Goal: Task Accomplishment & Management: Manage account settings

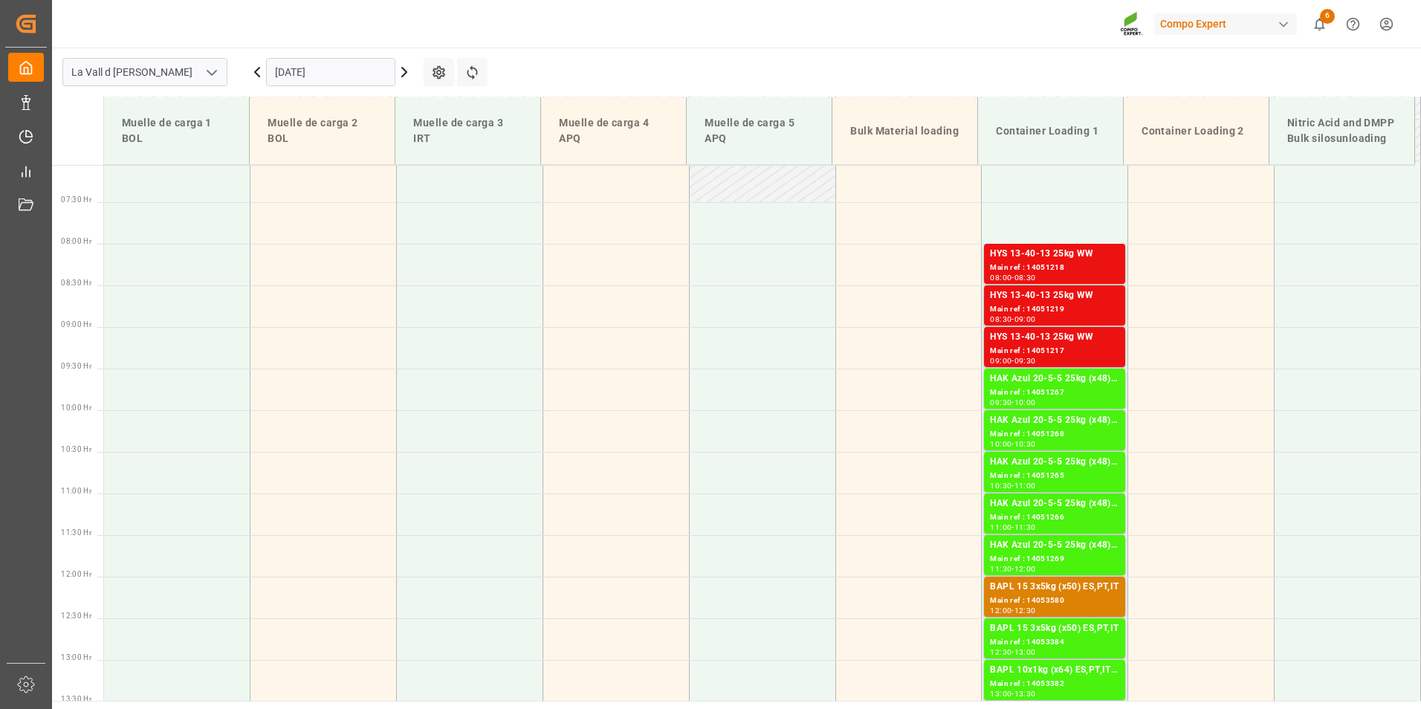
scroll to position [586, 0]
click at [1055, 266] on div "Main ref : 14051218" at bounding box center [1054, 269] width 129 height 13
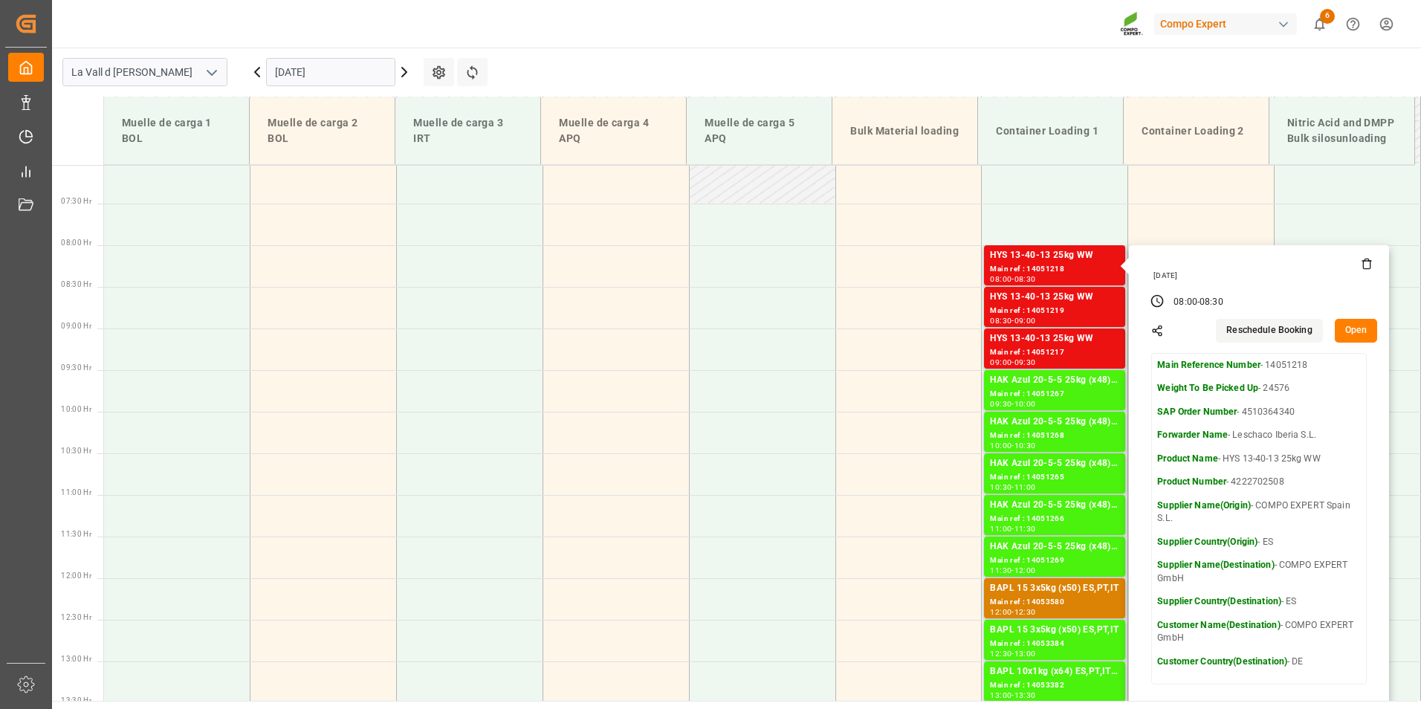
click at [1364, 332] on button "Open" at bounding box center [1356, 331] width 43 height 24
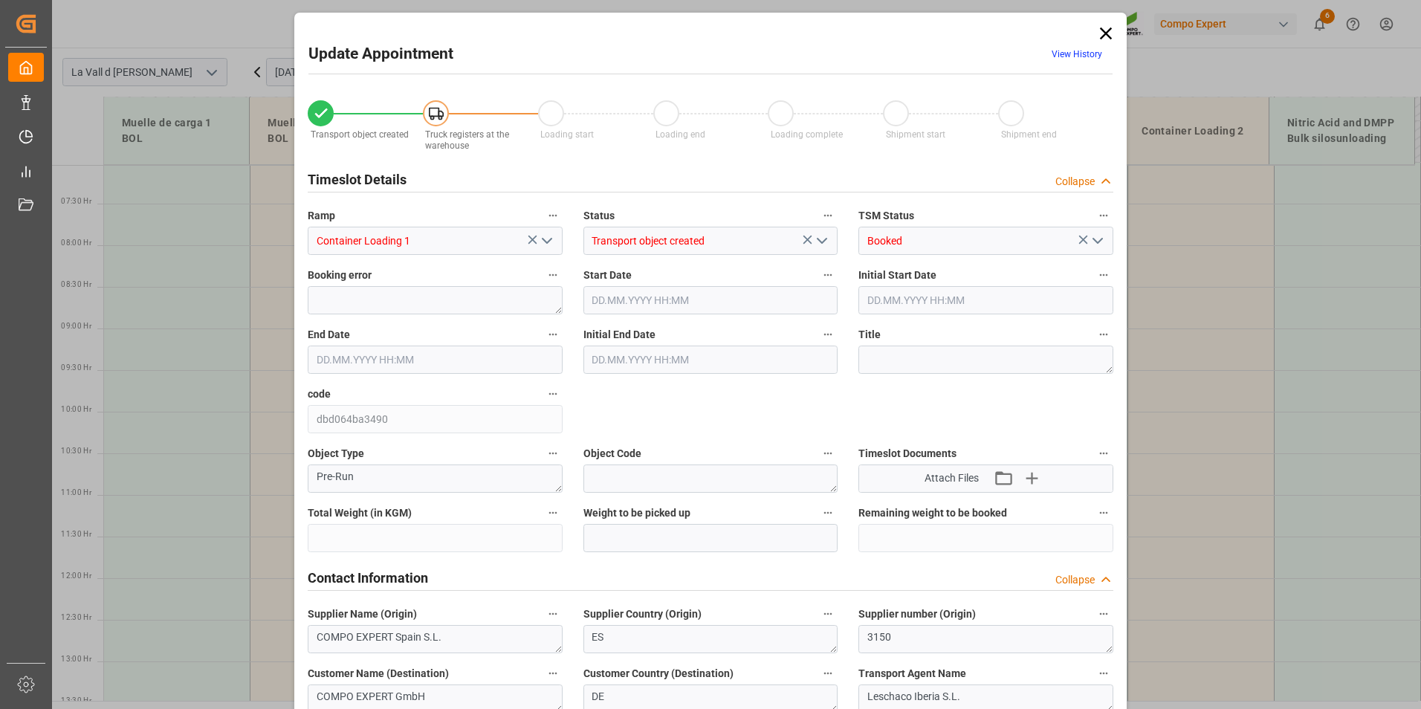
type input "24576"
type input "60"
type input "[DATE] 08:00"
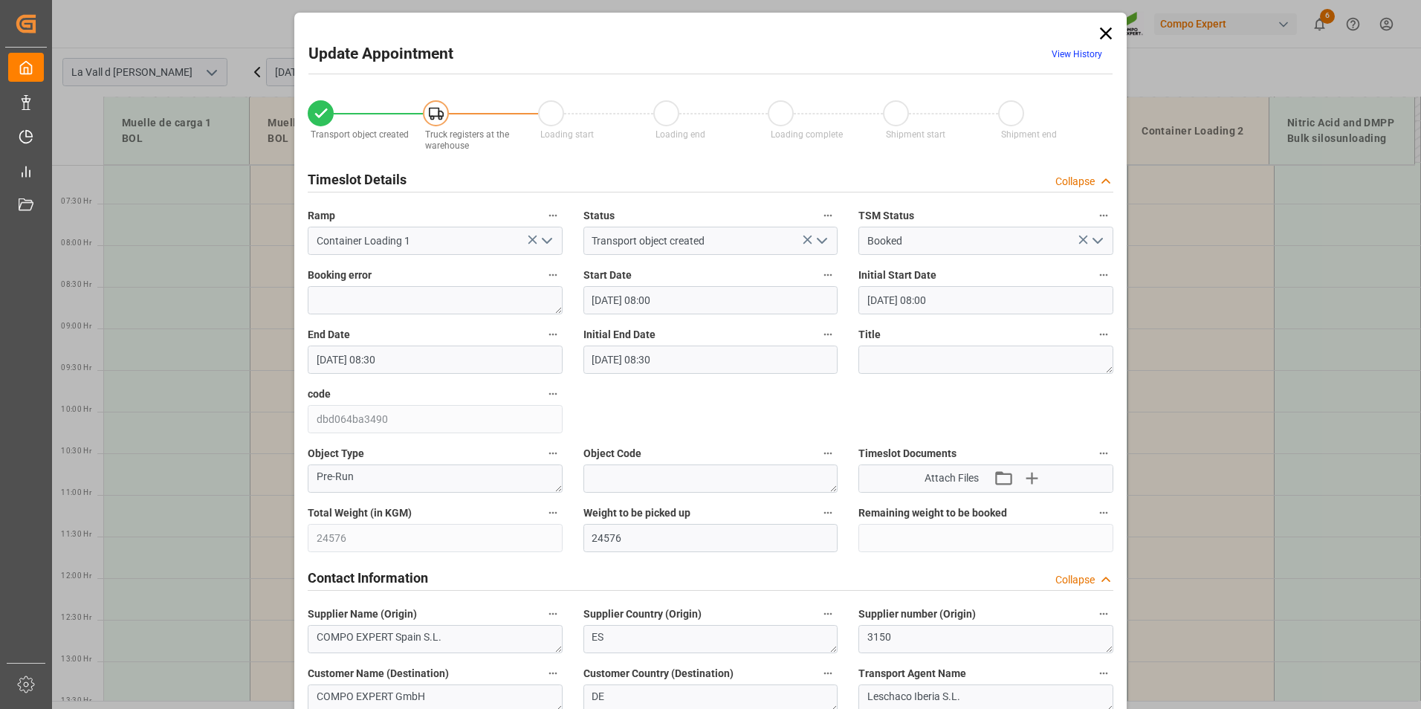
type input "[DATE] 08:30"
type input "[DATE] 15:33"
type input "[DATE] 08:40"
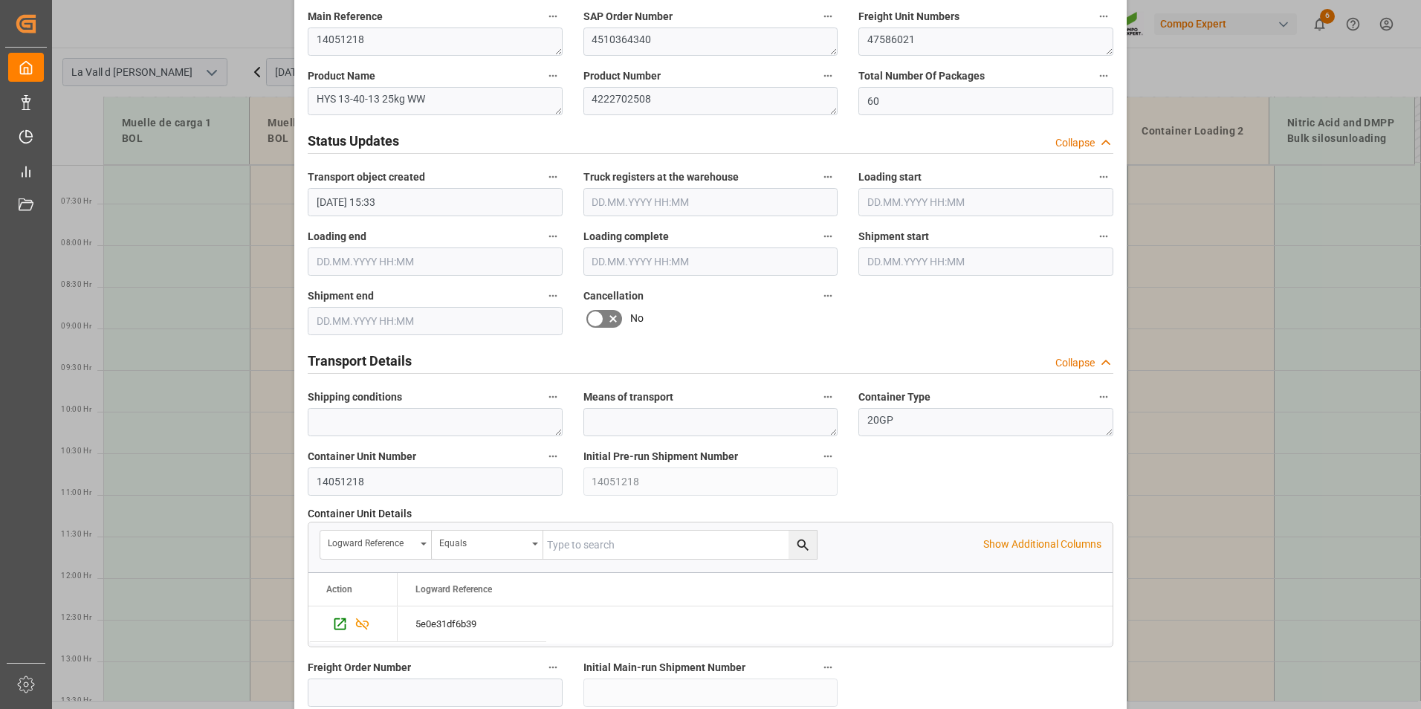
scroll to position [446, 0]
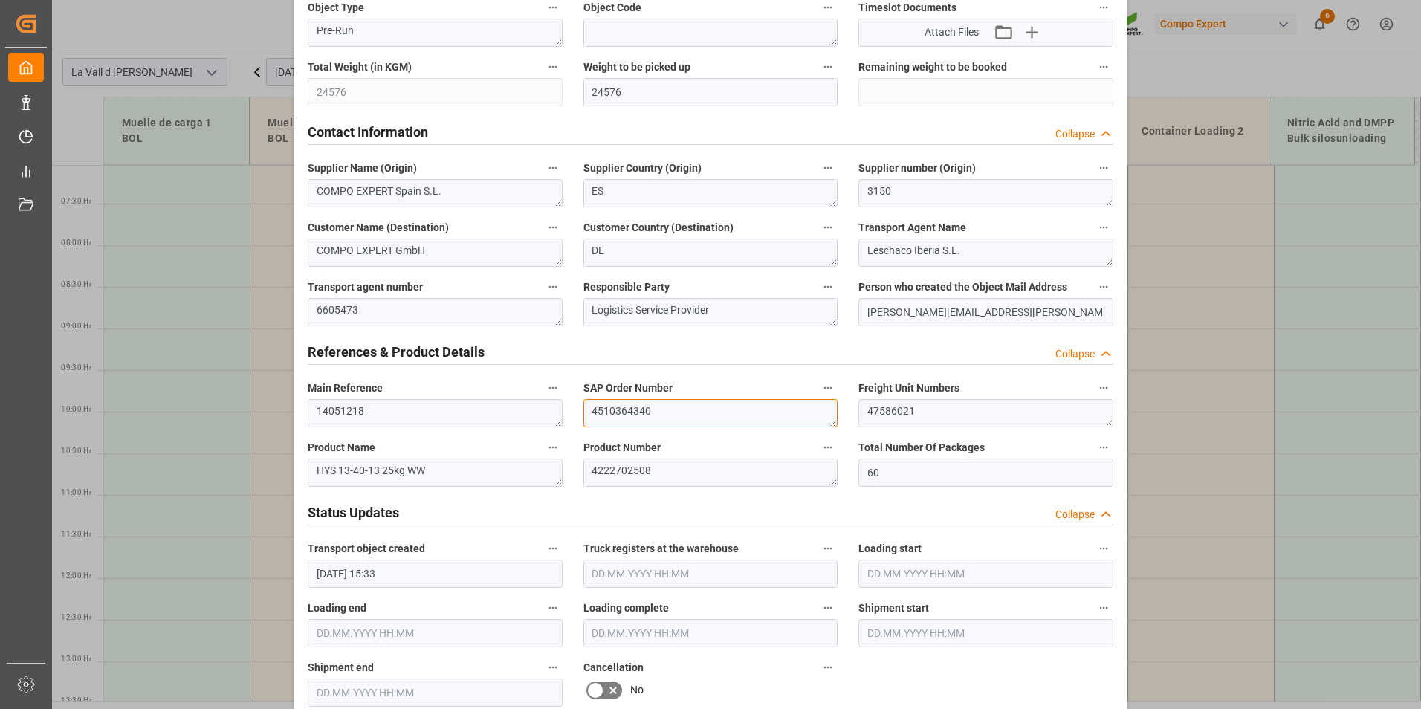
drag, startPoint x: 659, startPoint y: 412, endPoint x: 486, endPoint y: 401, distance: 173.6
click at [486, 401] on div "Transport object created Truck registers at the warehouse Loading start Loading…" at bounding box center [710, 593] width 827 height 1909
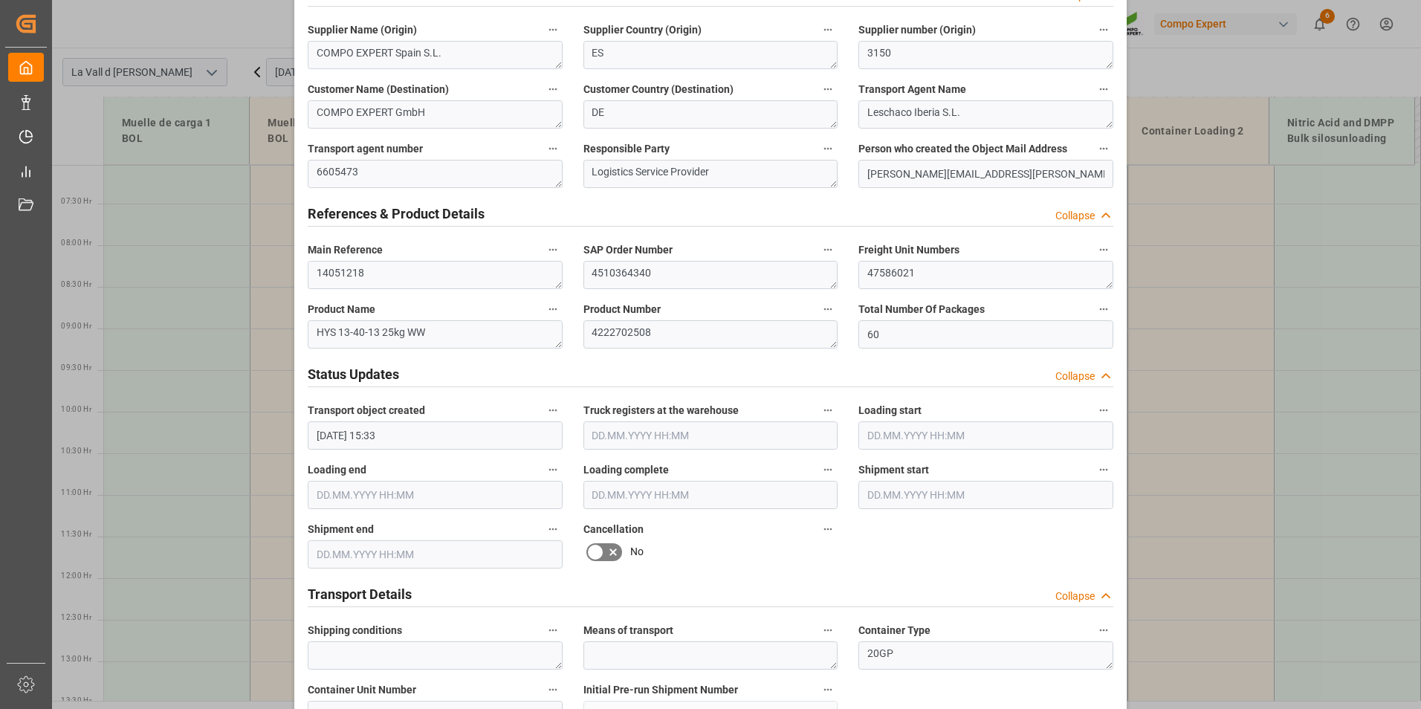
scroll to position [595, 0]
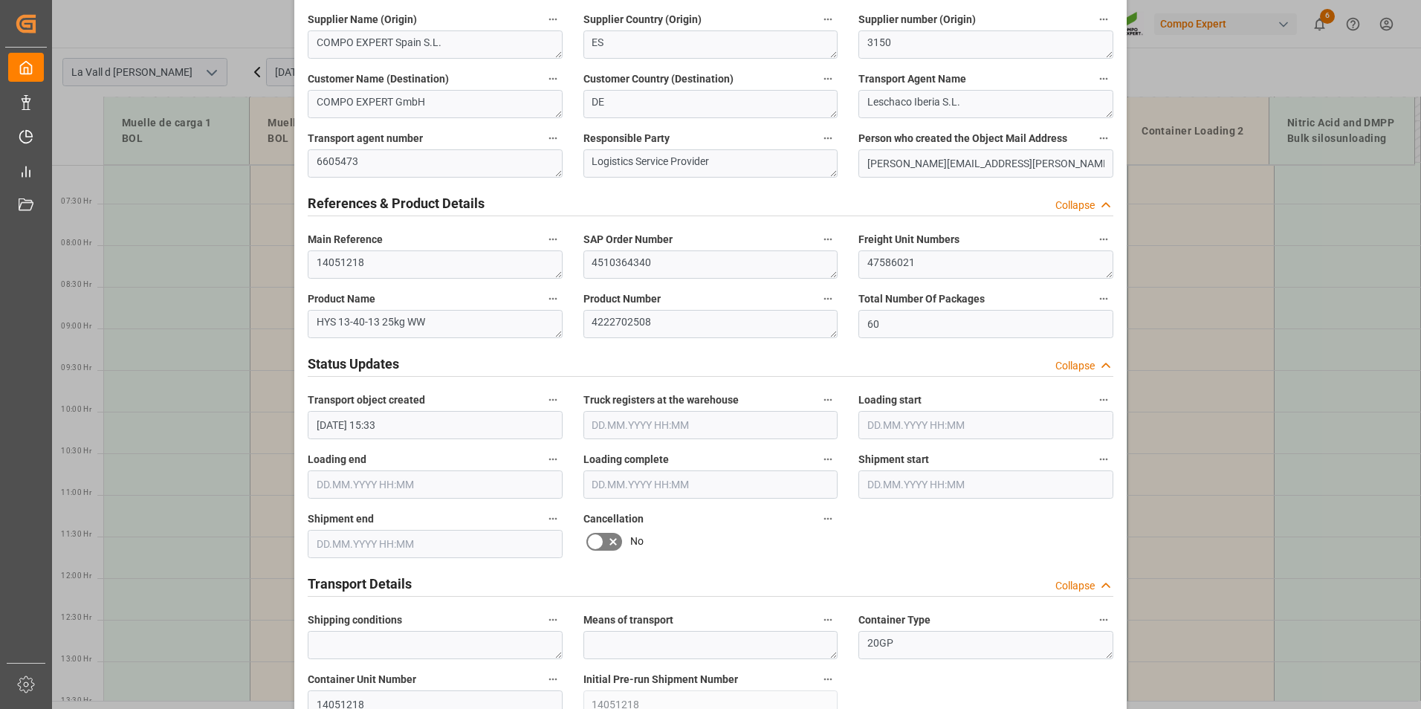
click at [593, 425] on input "text" at bounding box center [711, 425] width 255 height 28
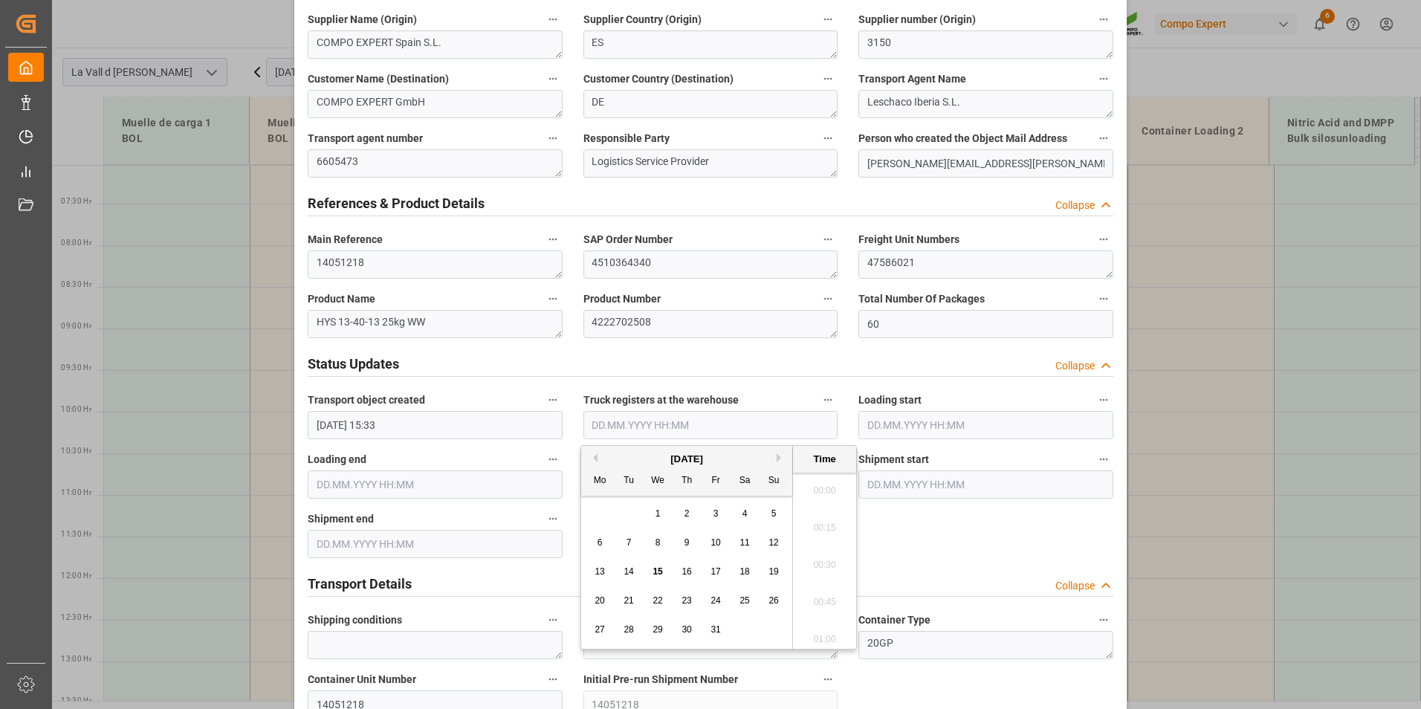
scroll to position [2347, 0]
click at [659, 571] on span "15" at bounding box center [658, 571] width 10 height 10
click at [827, 529] on li "07:30" at bounding box center [824, 523] width 63 height 37
type input "[DATE] 07:30"
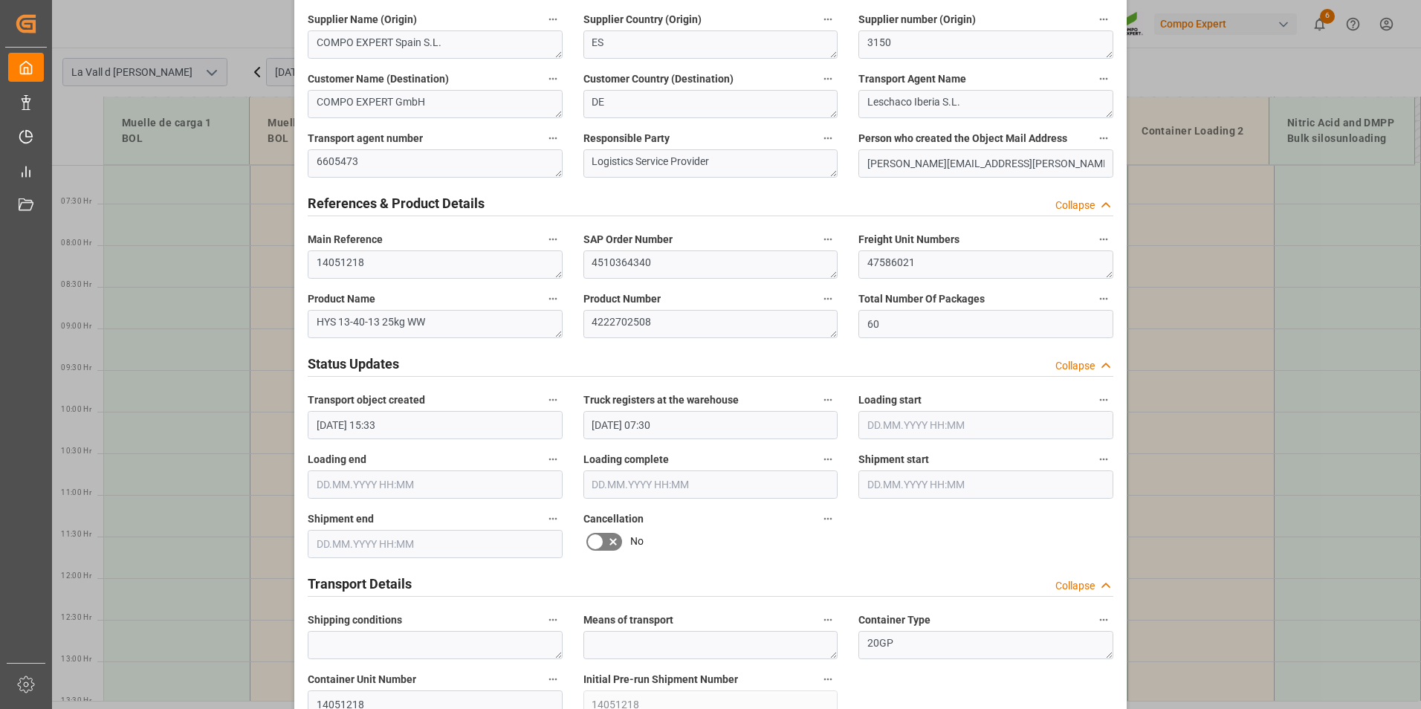
click at [924, 416] on input "text" at bounding box center [986, 425] width 255 height 28
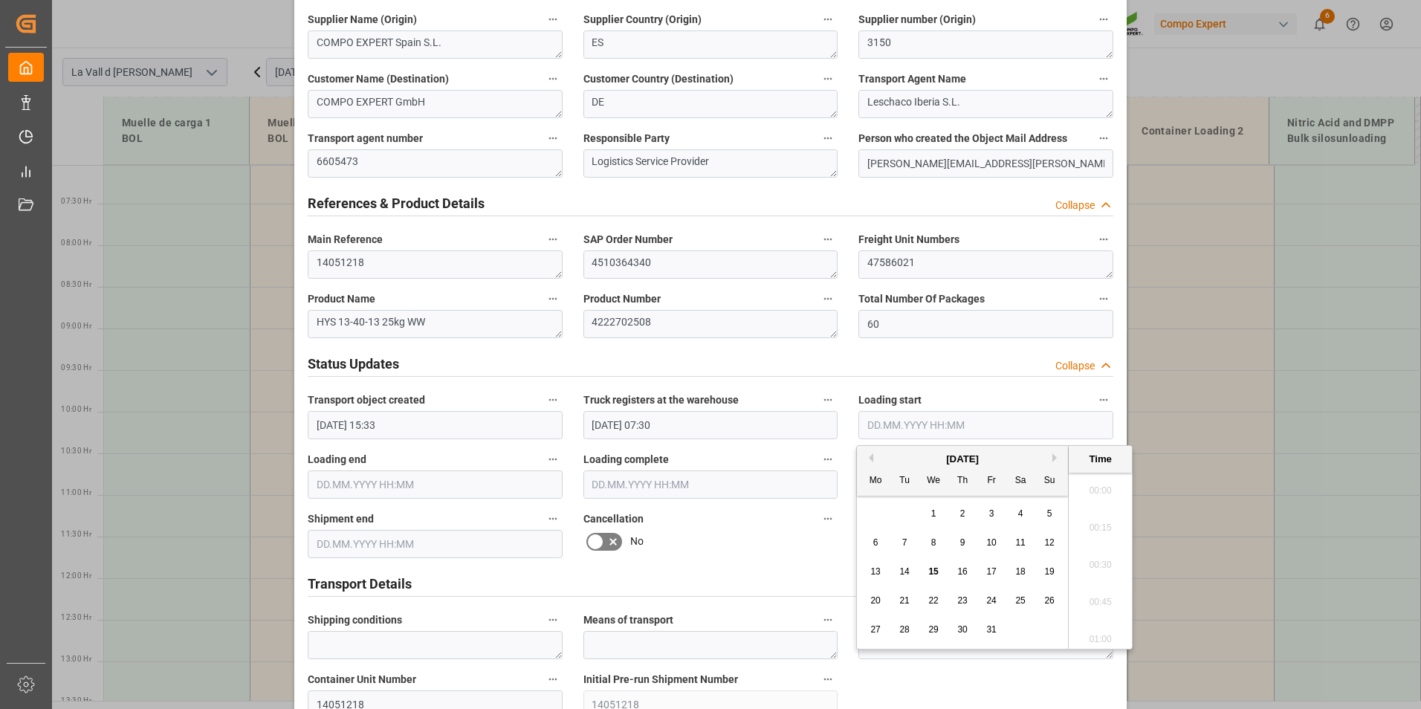
scroll to position [2347, 0]
click at [933, 574] on span "15" at bounding box center [934, 571] width 10 height 10
click at [1089, 564] on li "08:15" at bounding box center [1100, 560] width 63 height 37
type input "[DATE] 08:15"
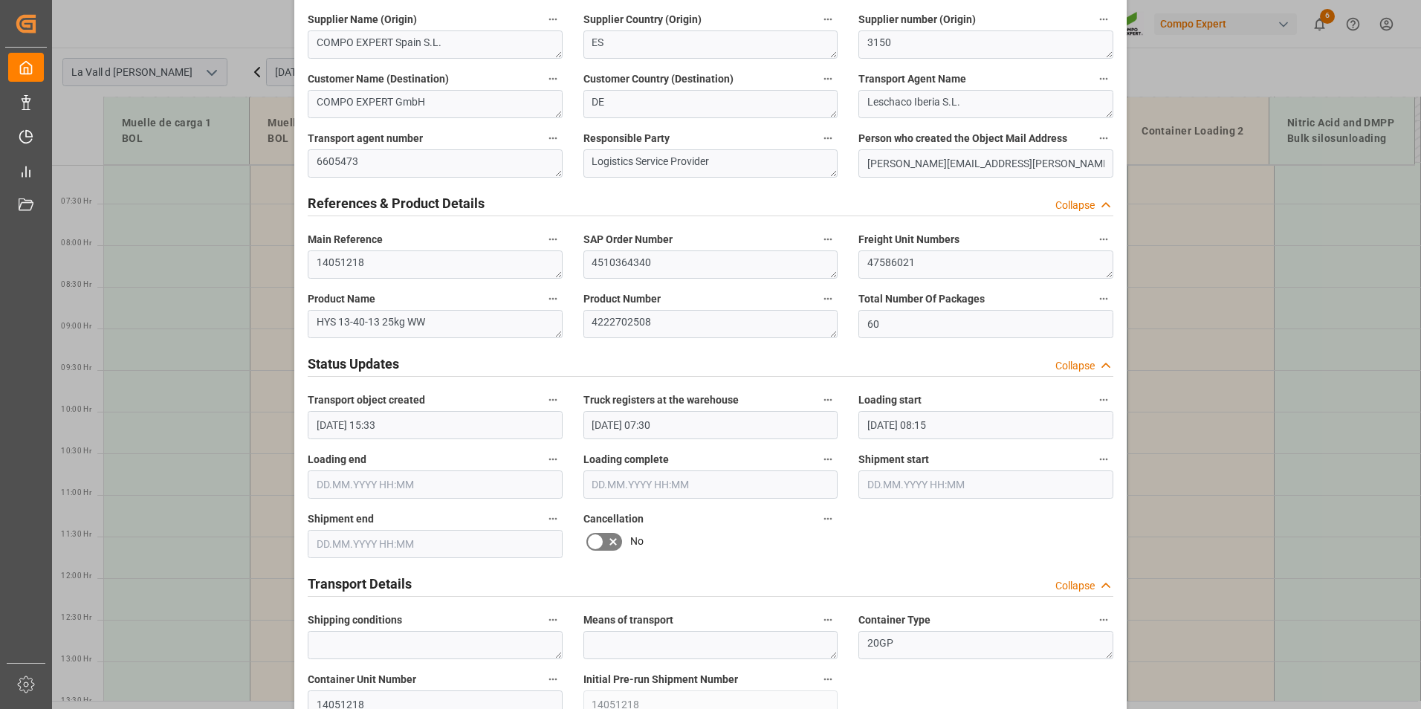
click at [386, 487] on input "text" at bounding box center [435, 485] width 255 height 28
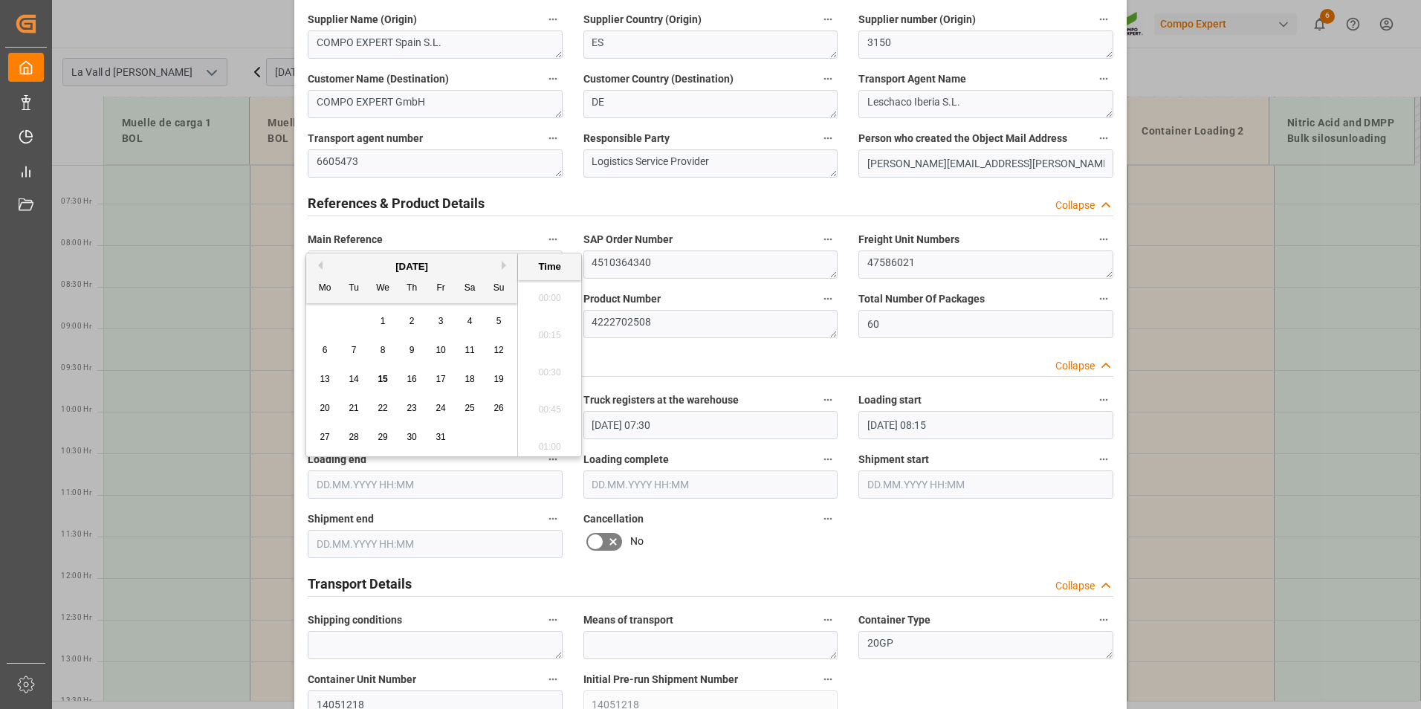
scroll to position [2347, 0]
click at [384, 379] on span "15" at bounding box center [383, 379] width 10 height 10
click at [540, 370] on li "08:45" at bounding box center [549, 367] width 63 height 37
type input "[DATE] 08:45"
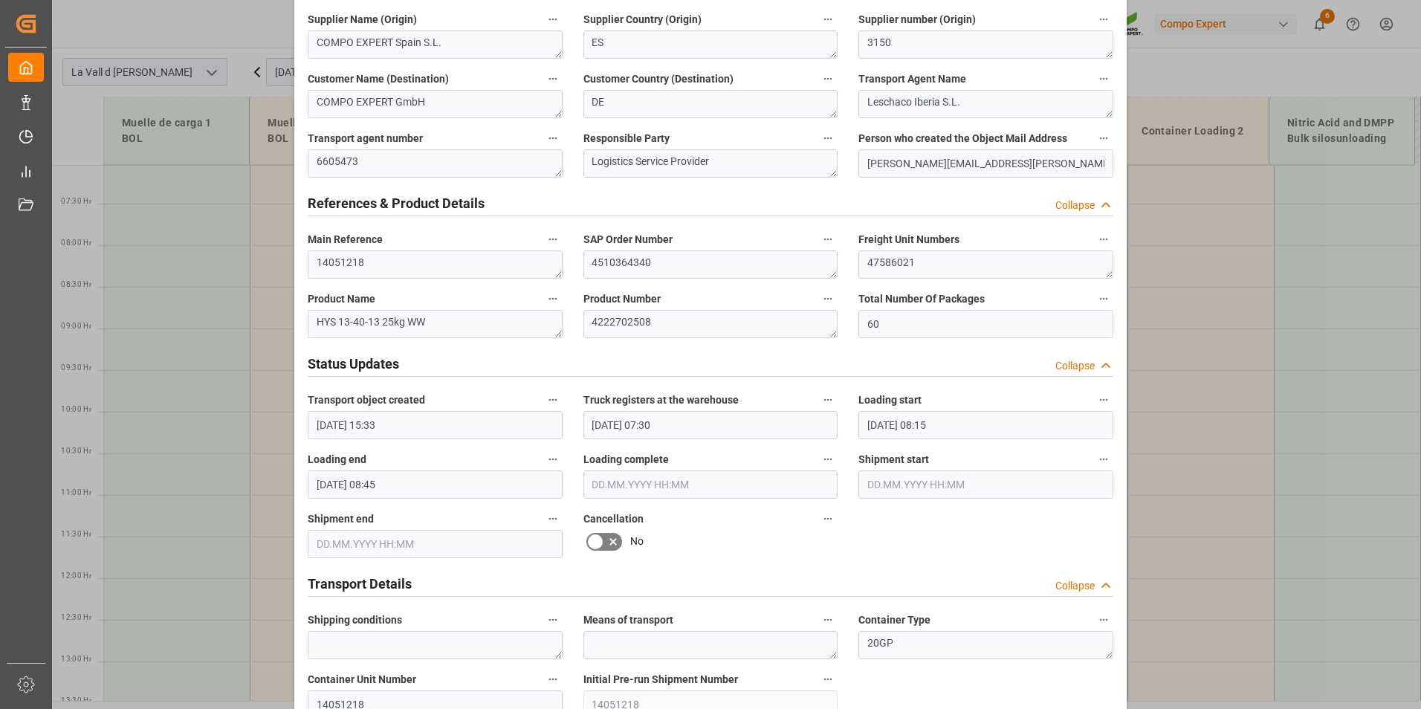
click at [636, 488] on input "text" at bounding box center [711, 485] width 255 height 28
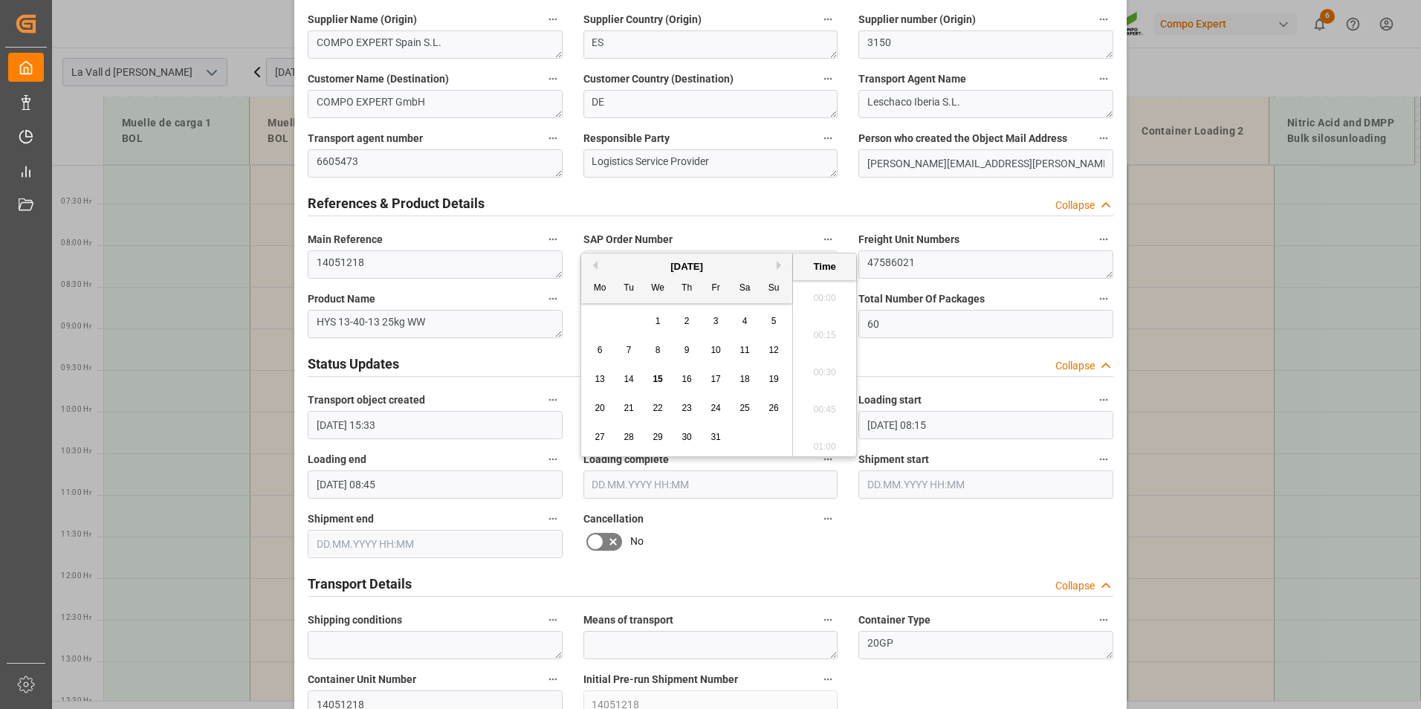
scroll to position [2384, 0]
click at [656, 379] on span "15" at bounding box center [658, 379] width 10 height 10
click at [825, 332] on li "08:45" at bounding box center [824, 330] width 63 height 37
type input "[DATE] 08:45"
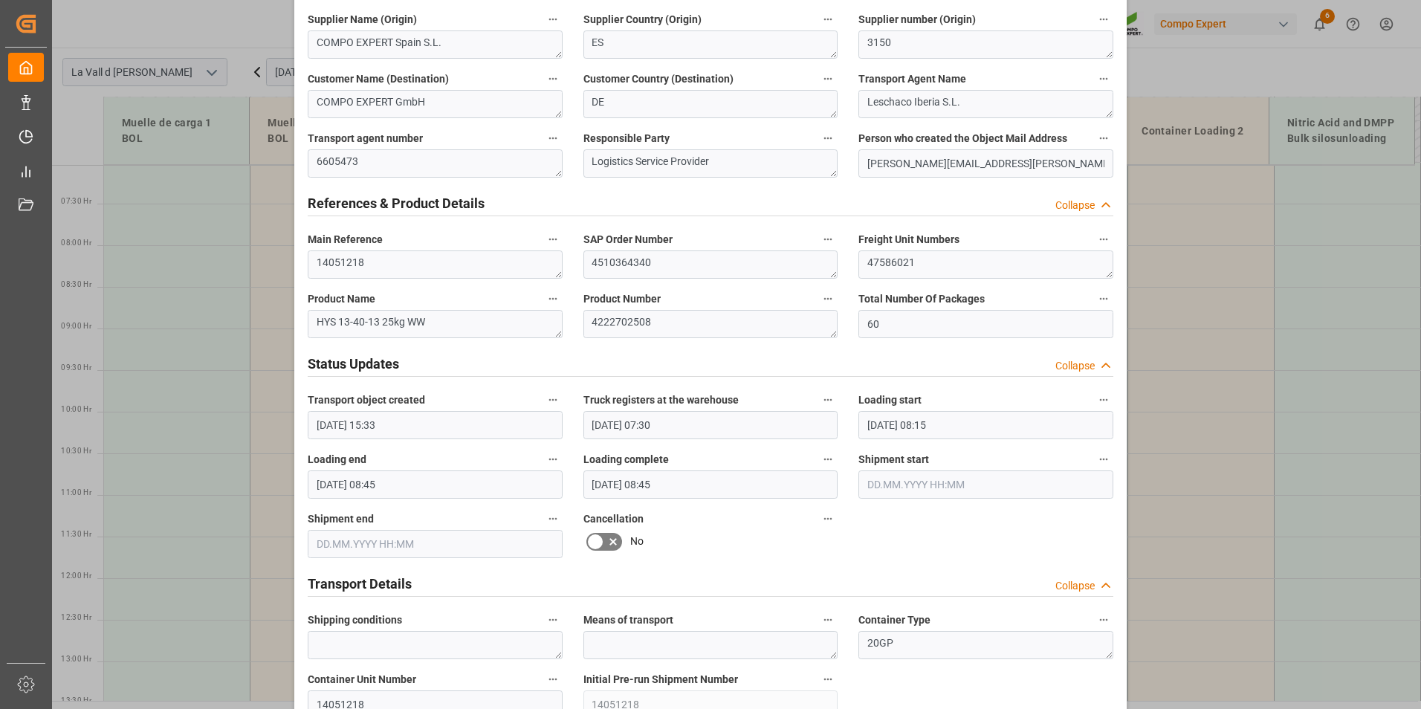
click at [911, 481] on input "text" at bounding box center [986, 485] width 255 height 28
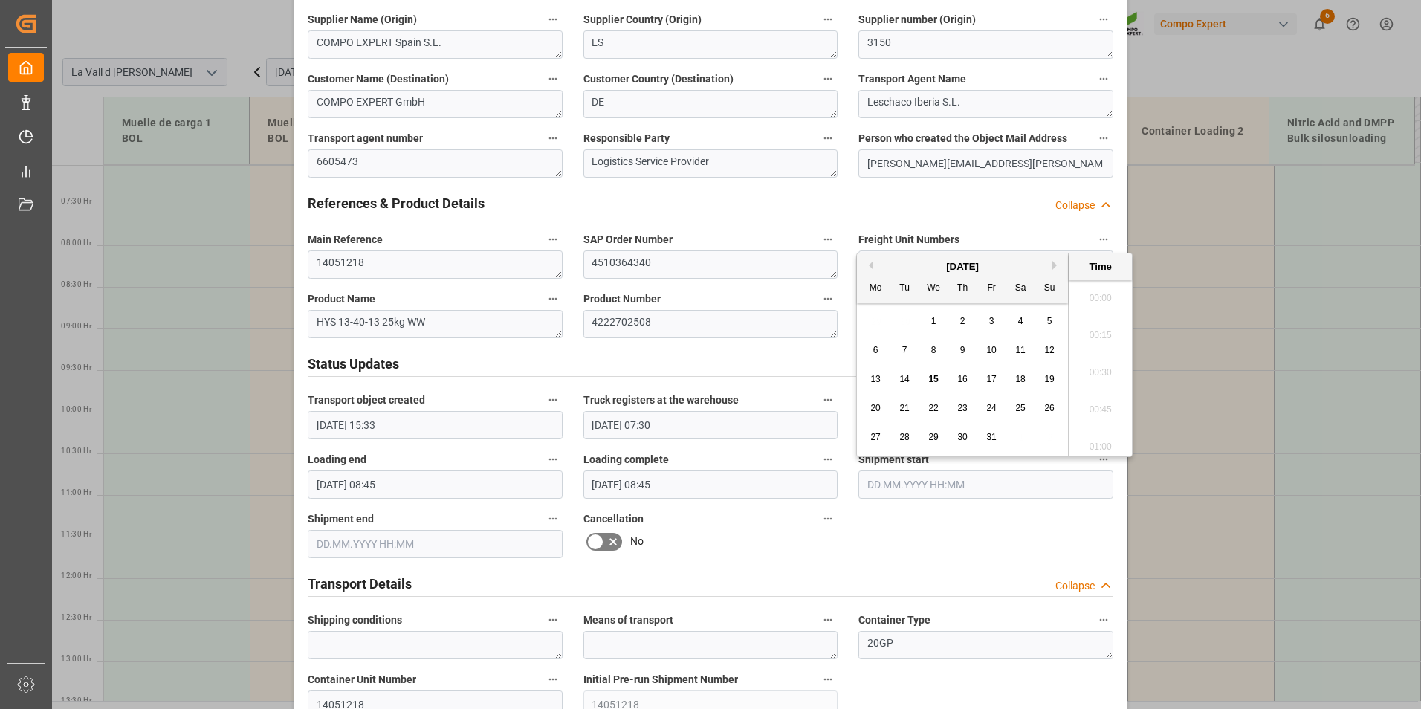
scroll to position [2384, 0]
click at [937, 382] on span "15" at bounding box center [934, 379] width 10 height 10
click at [1088, 325] on li "08:45" at bounding box center [1100, 330] width 63 height 37
type input "[DATE] 08:45"
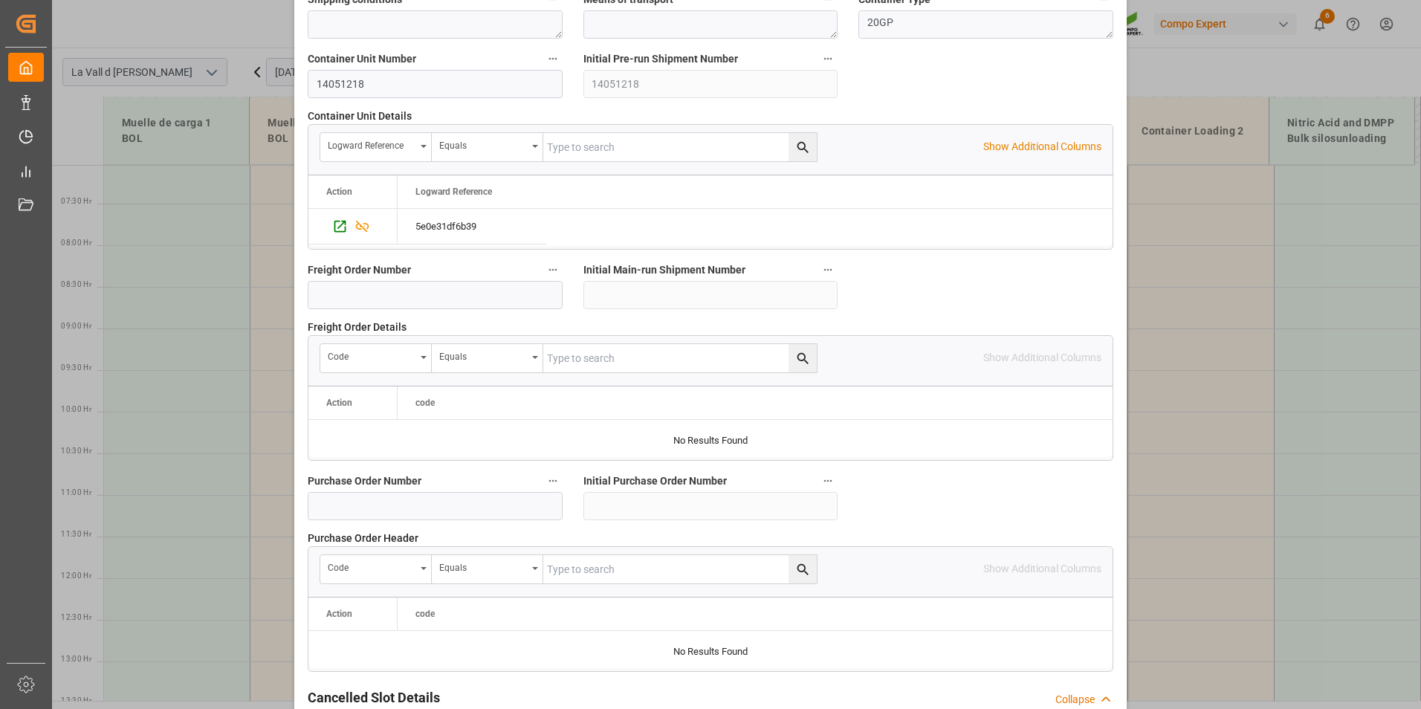
scroll to position [1354, 0]
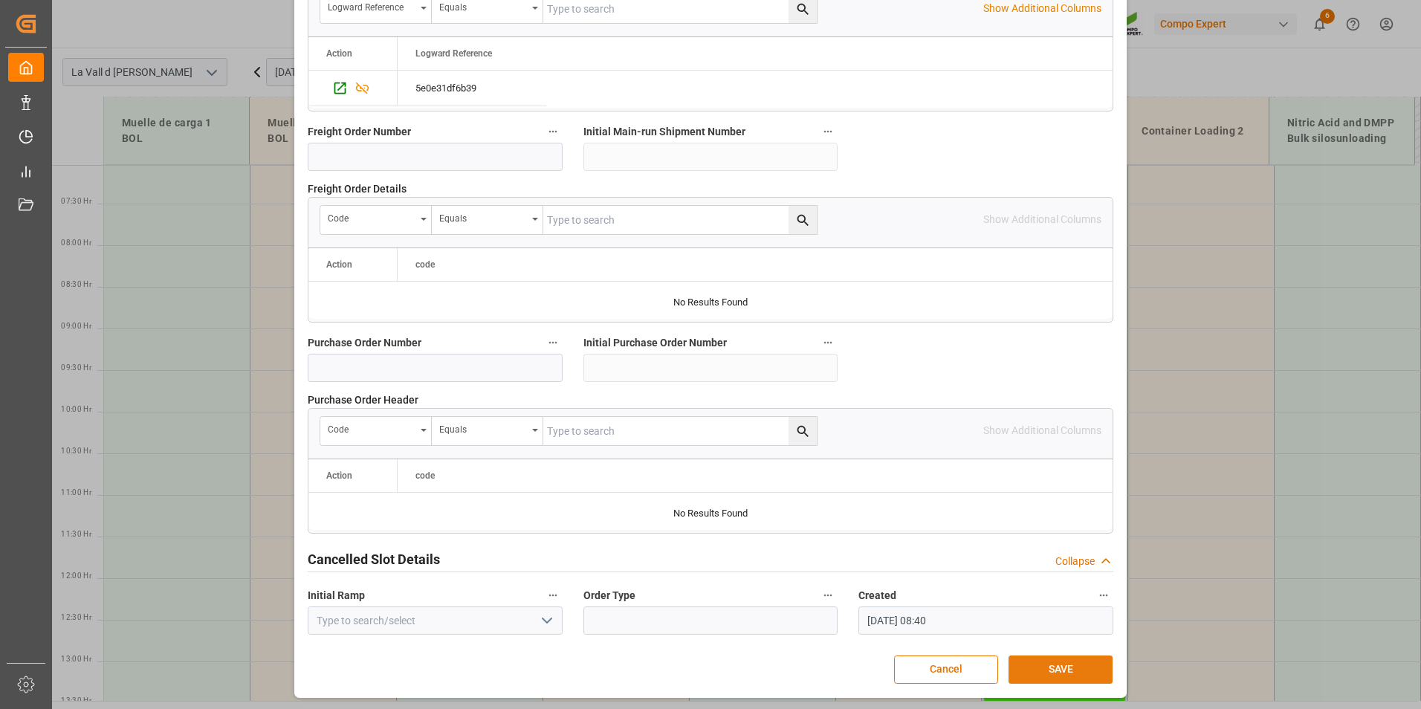
click at [1034, 664] on button "SAVE" at bounding box center [1061, 670] width 104 height 28
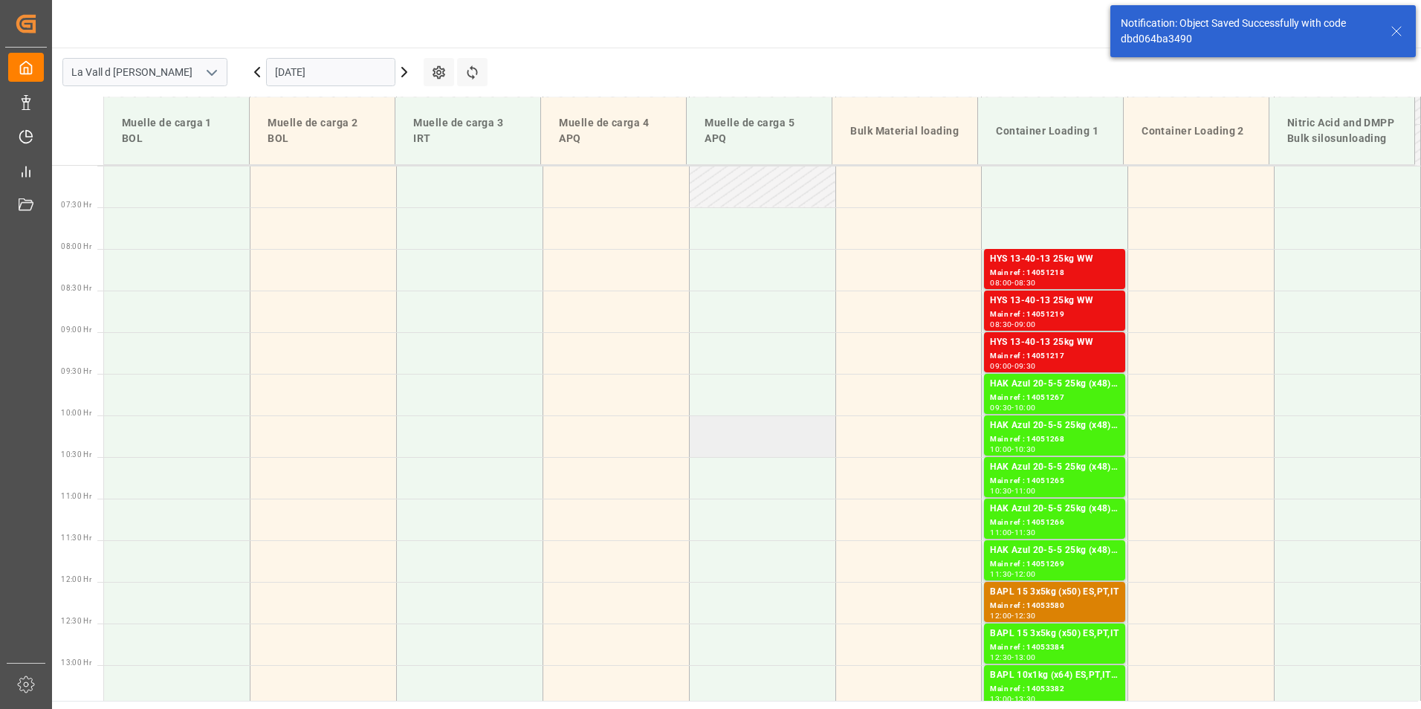
scroll to position [589, 0]
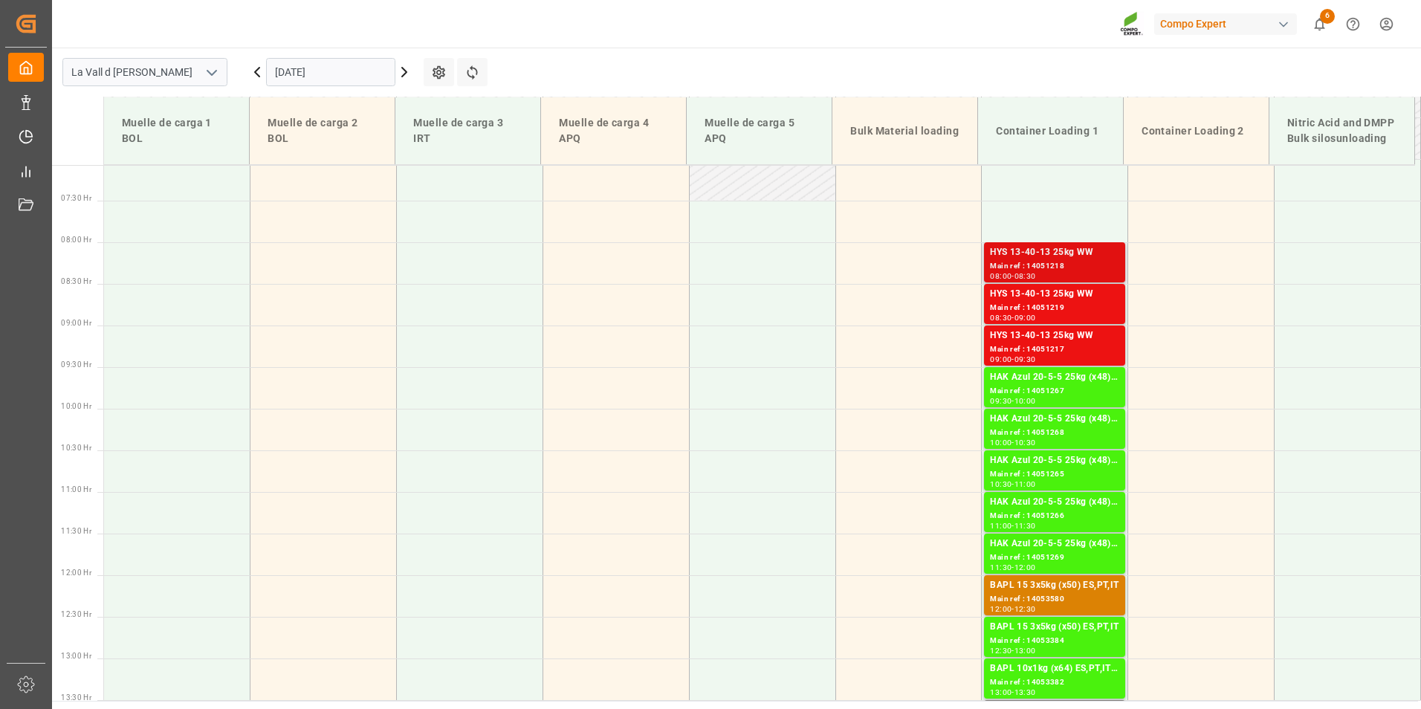
click at [1035, 265] on div "Main ref : 14051218" at bounding box center [1054, 266] width 129 height 13
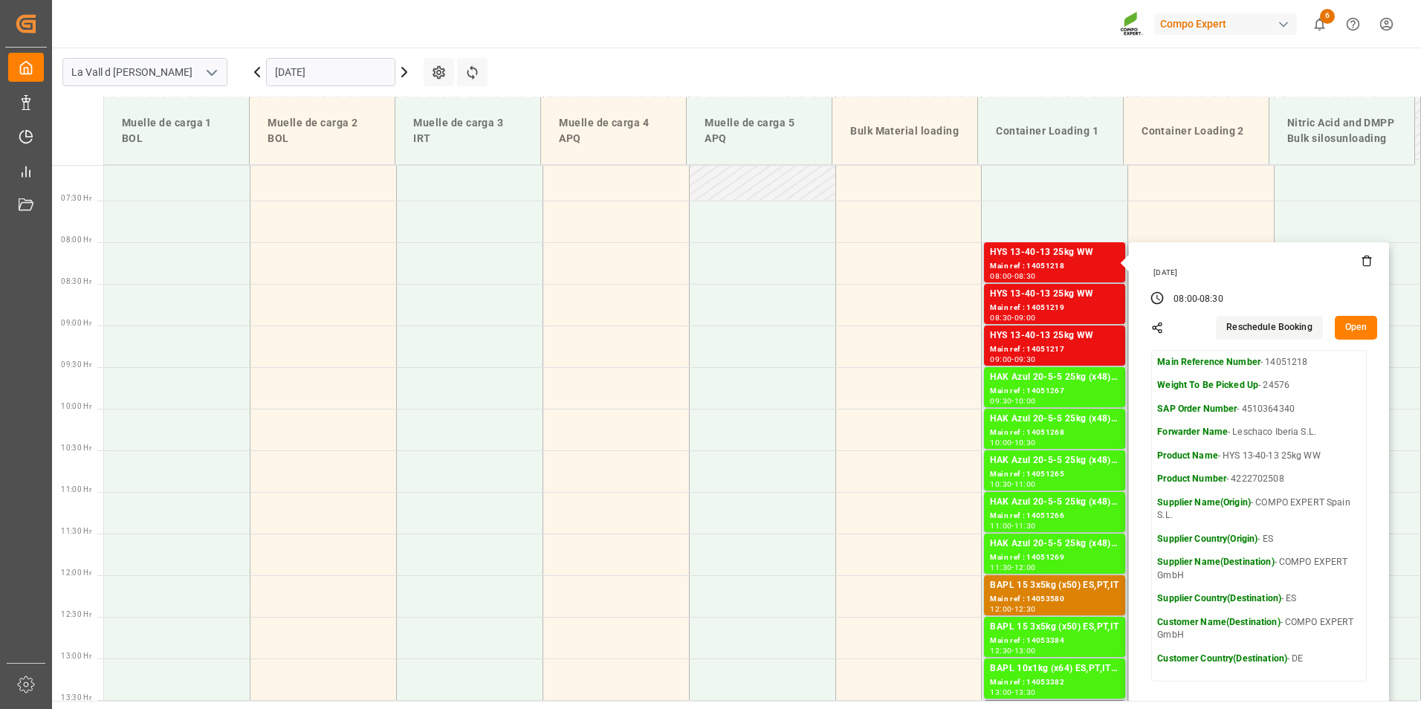
click at [1363, 332] on button "Open" at bounding box center [1356, 328] width 43 height 24
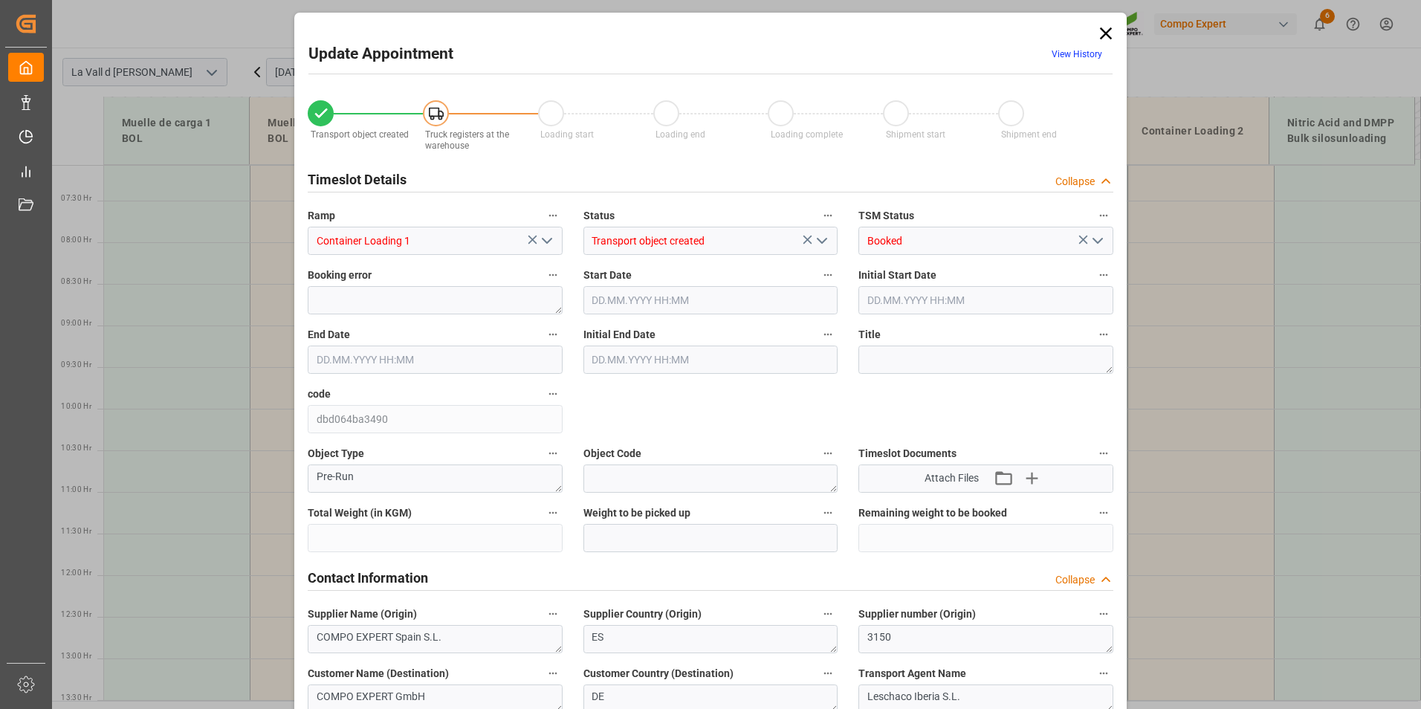
type input "24576"
type input "60"
type input "[DATE] 08:00"
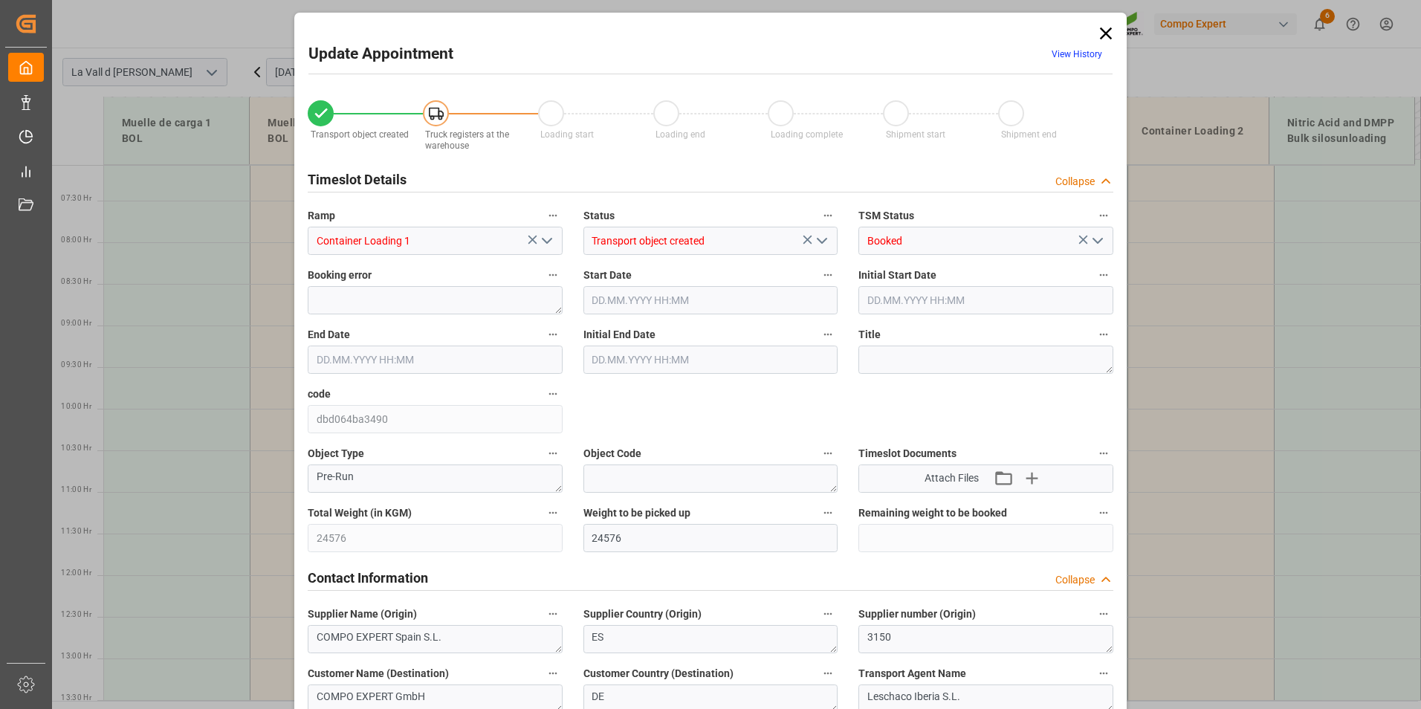
type input "[DATE] 08:30"
type input "[DATE] 15:33"
type input "[DATE] 08:40"
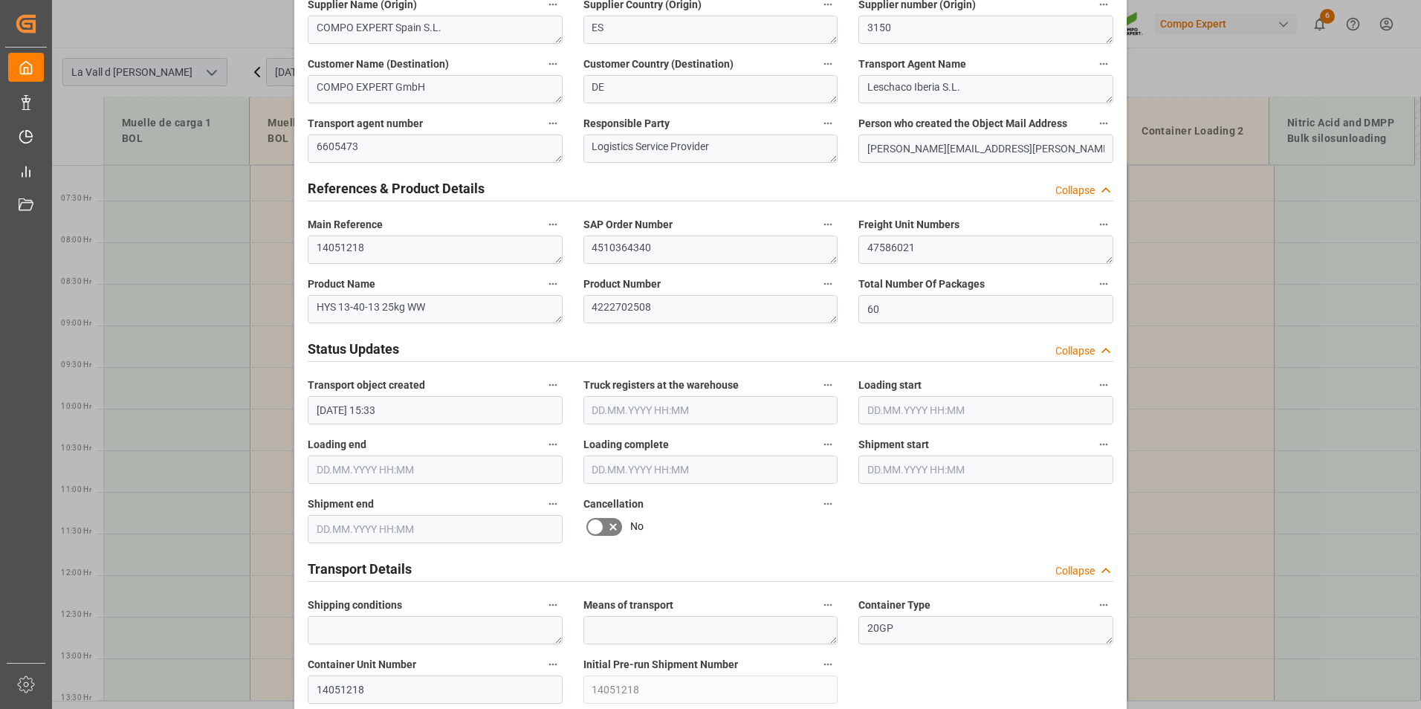
scroll to position [610, 0]
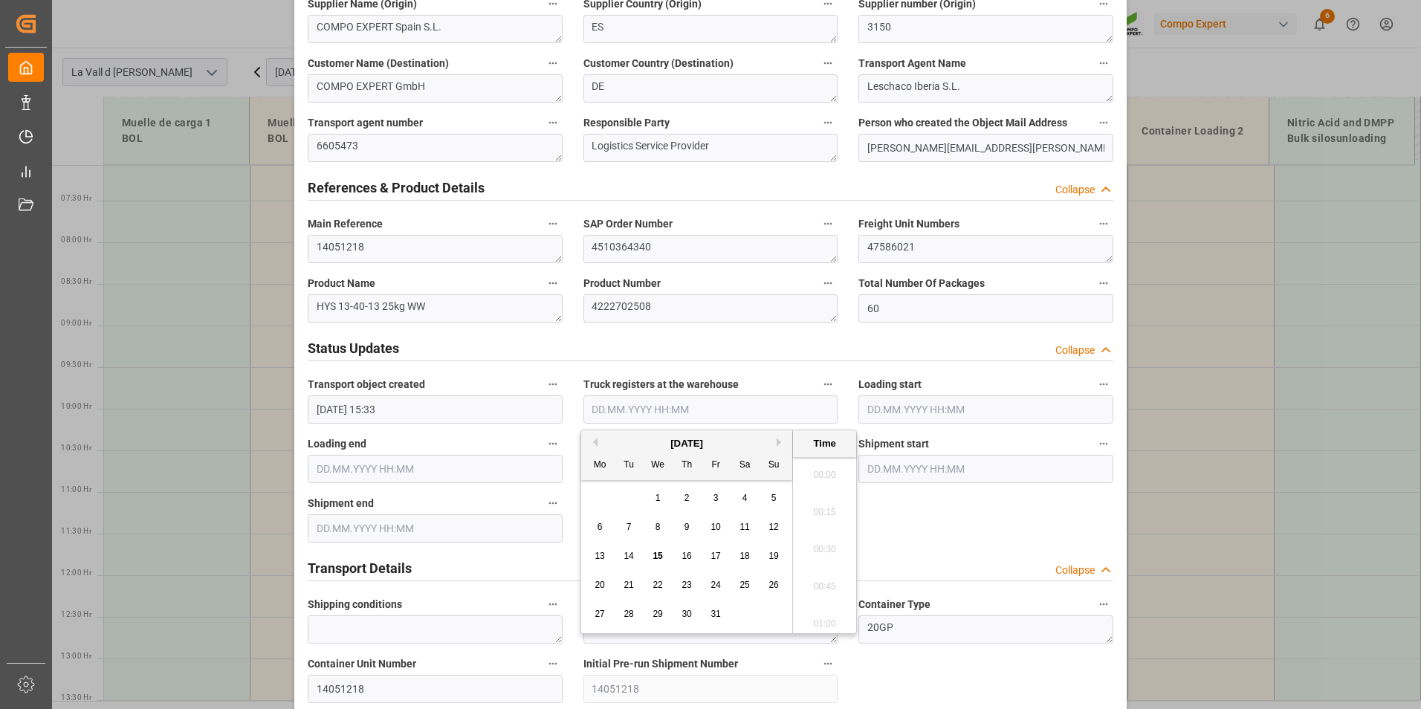
click at [674, 404] on input "text" at bounding box center [711, 409] width 255 height 28
click at [659, 558] on span "15" at bounding box center [658, 556] width 10 height 10
click at [818, 546] on li "07:30" at bounding box center [824, 544] width 63 height 37
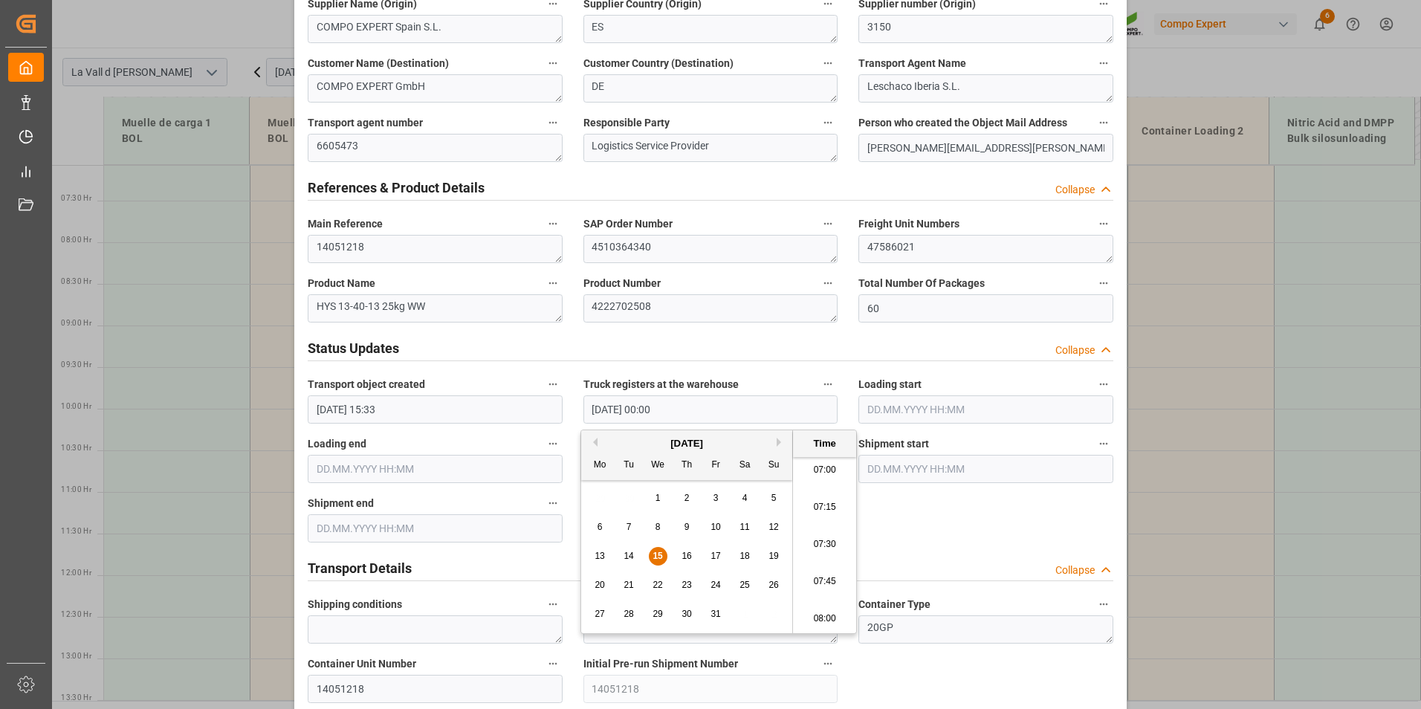
type input "[DATE] 07:30"
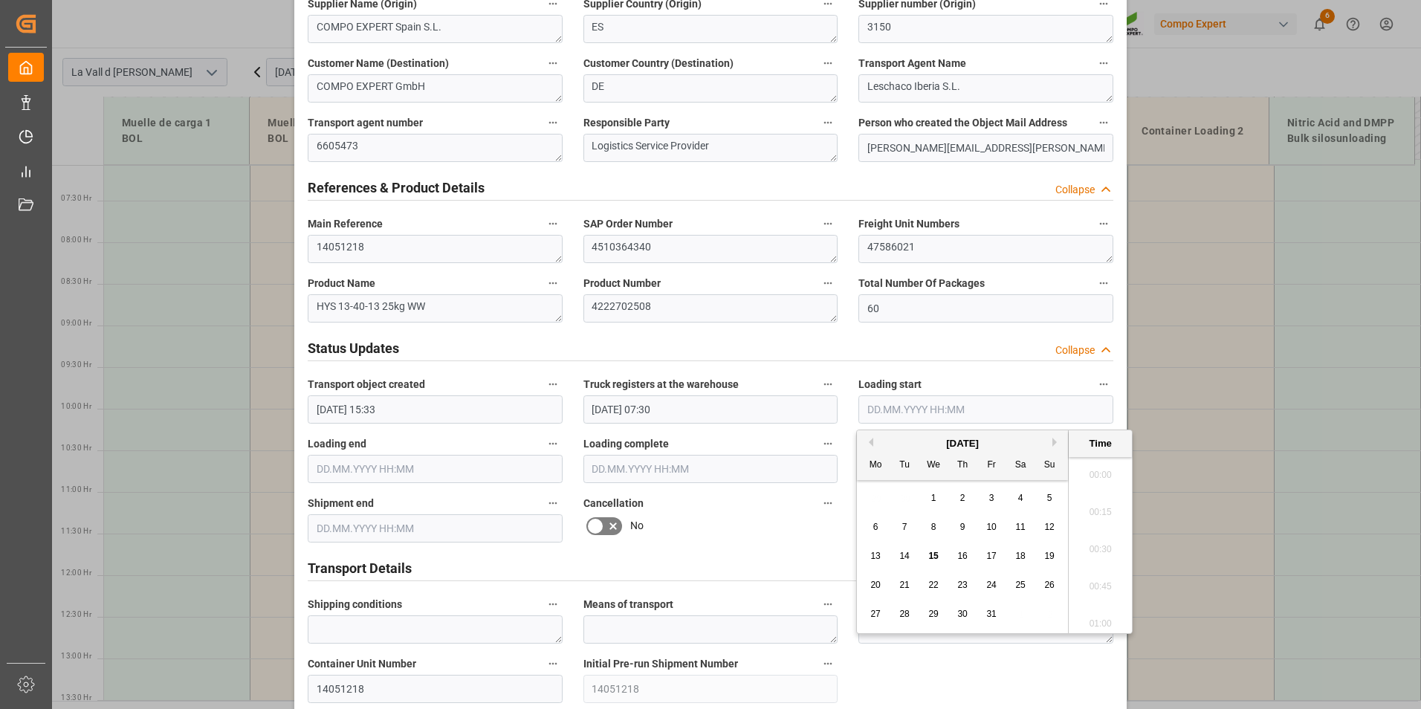
click at [867, 398] on input "text" at bounding box center [986, 409] width 255 height 28
click at [940, 558] on div "15" at bounding box center [934, 557] width 19 height 18
click at [933, 557] on span "15" at bounding box center [934, 556] width 10 height 10
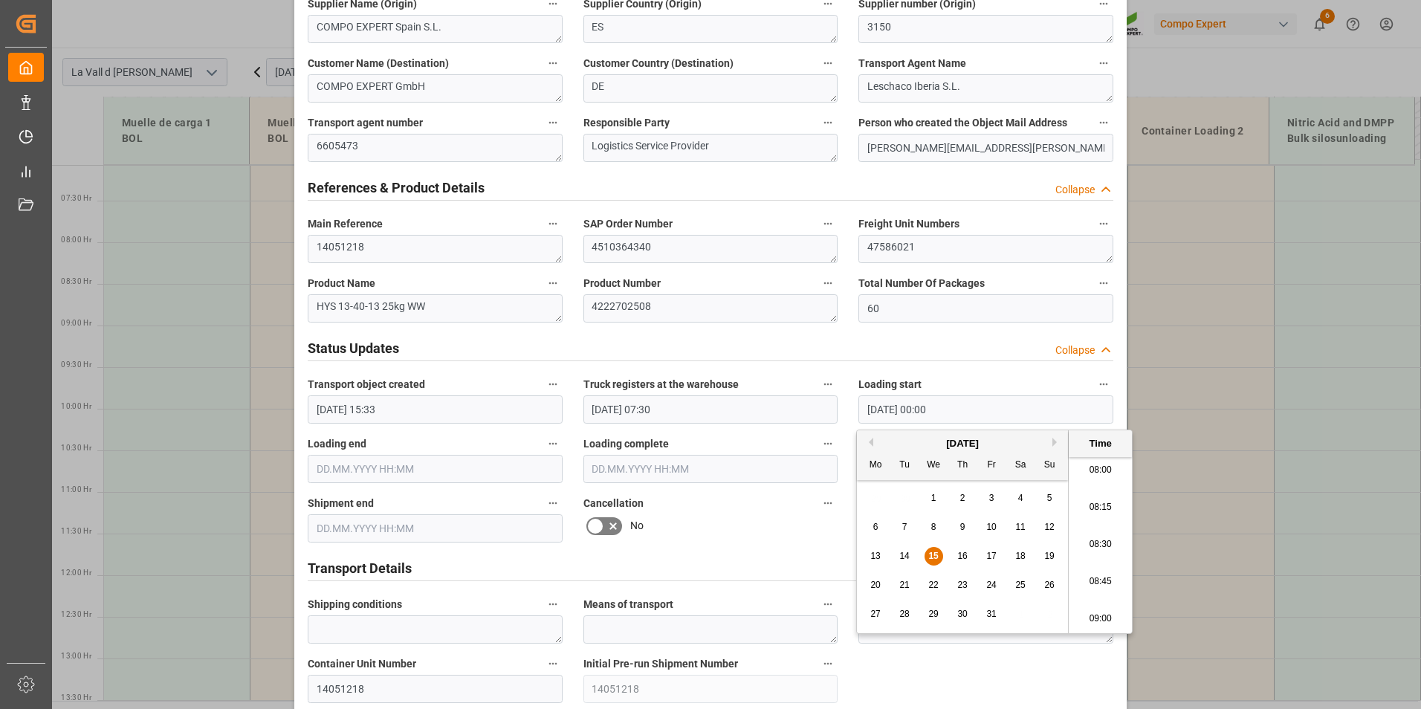
click at [1099, 511] on li "08:15" at bounding box center [1100, 507] width 63 height 37
type input "[DATE] 08:15"
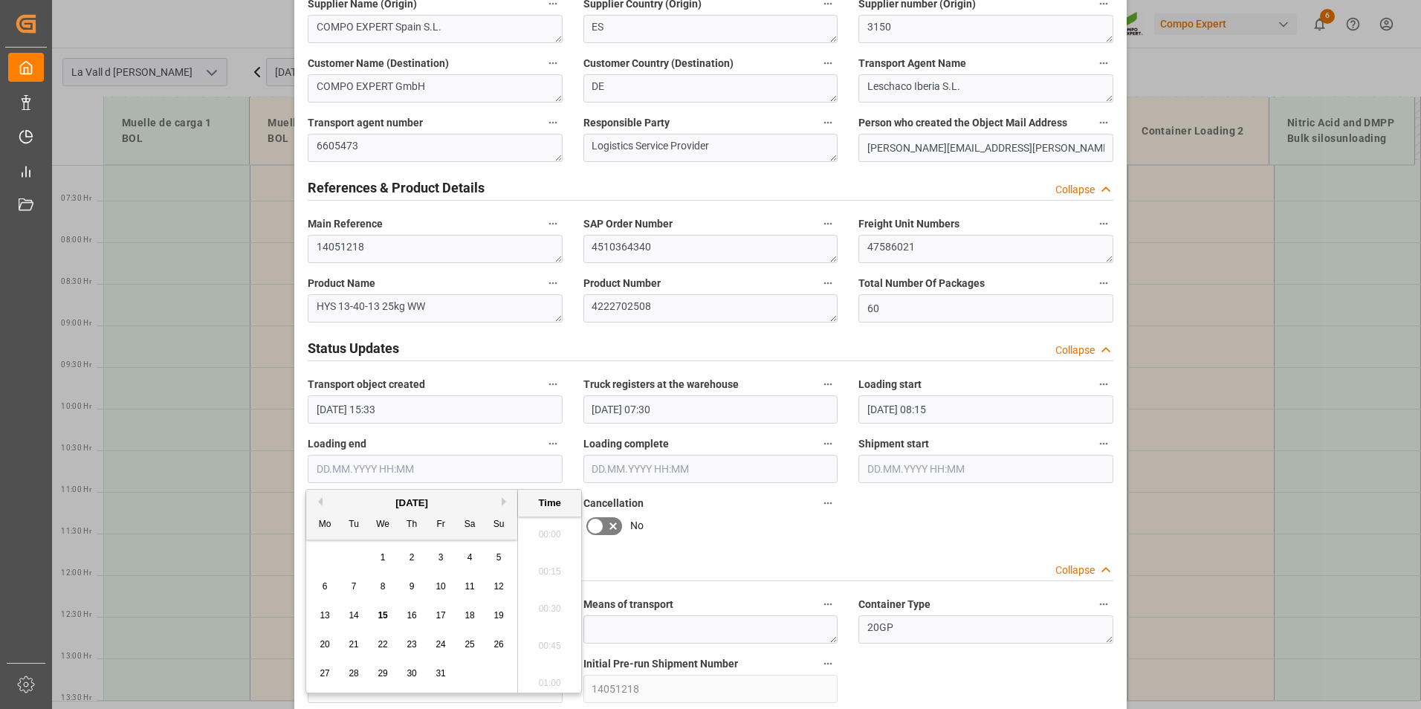
click at [350, 460] on input "text" at bounding box center [435, 469] width 255 height 28
click at [387, 616] on span "15" at bounding box center [383, 615] width 10 height 10
click at [551, 638] on li "08:45" at bounding box center [549, 641] width 63 height 37
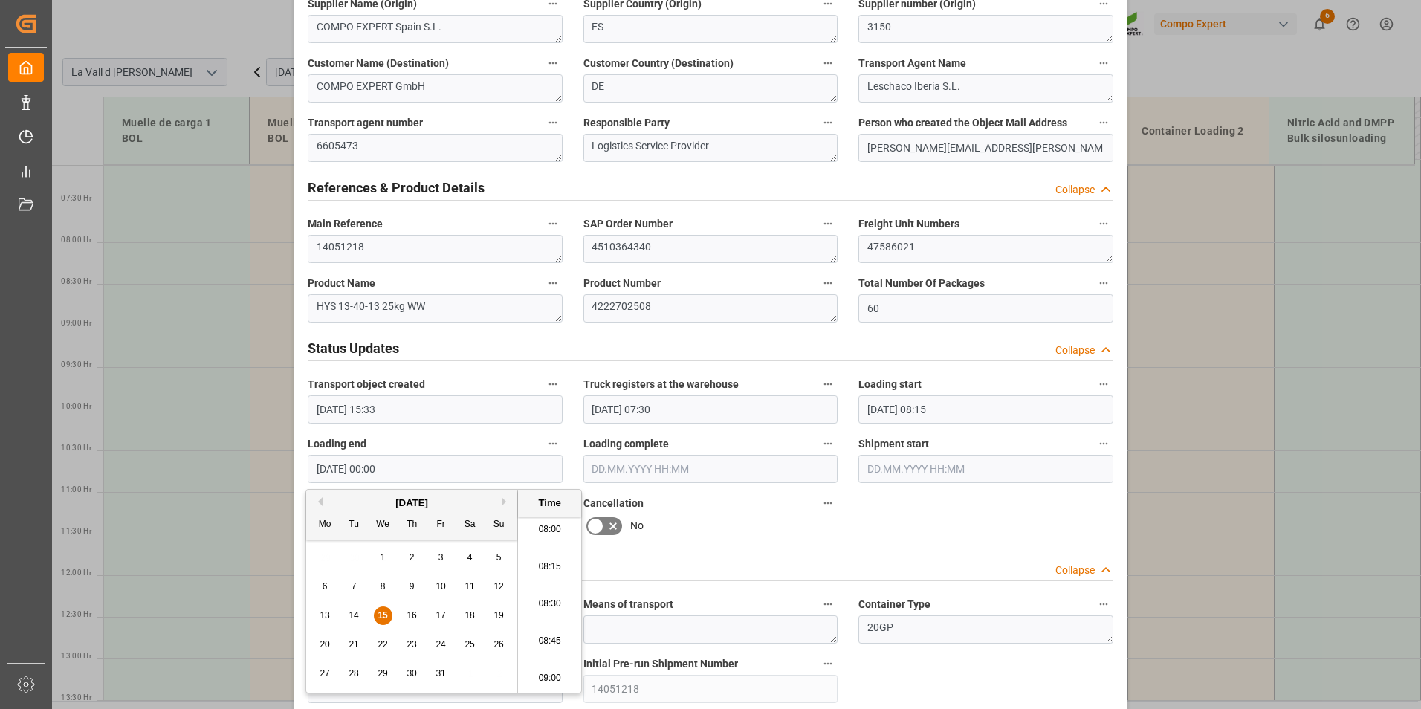
type input "[DATE] 08:45"
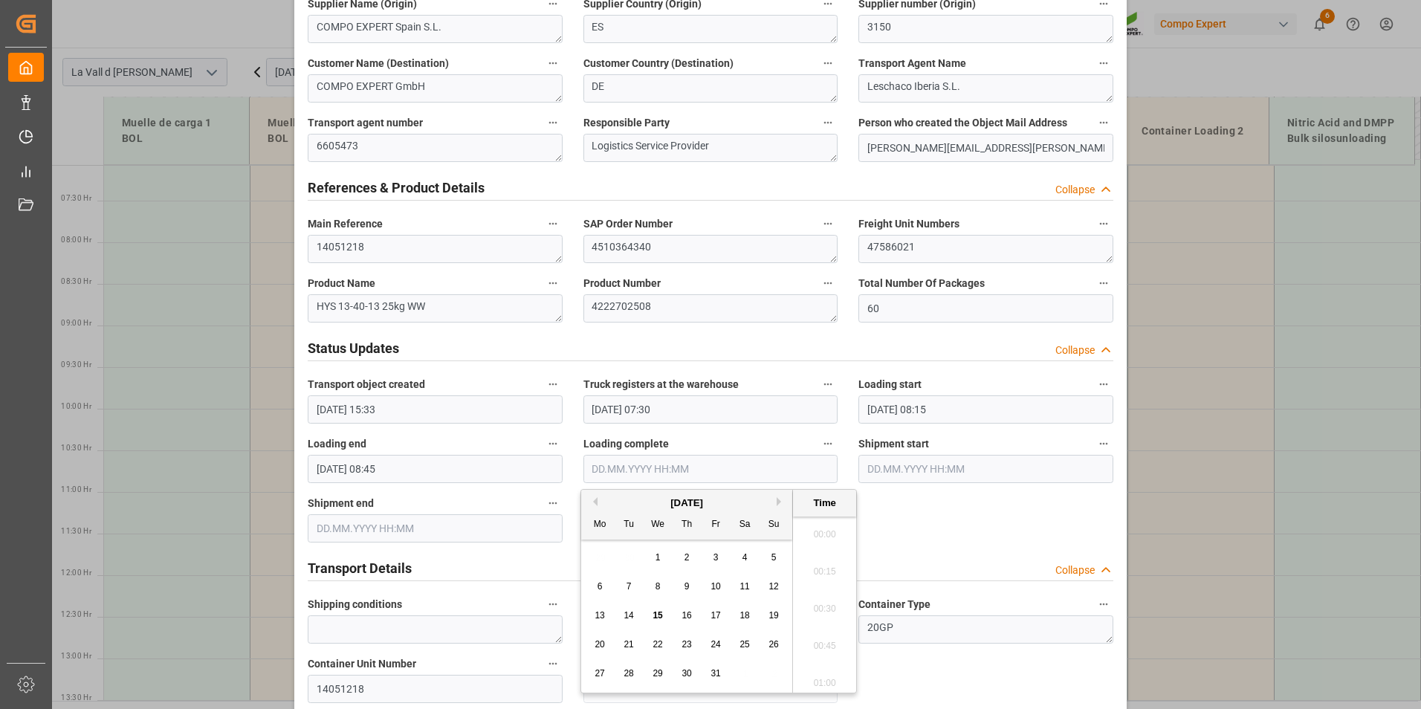
click at [701, 471] on input "text" at bounding box center [711, 469] width 255 height 28
click at [675, 622] on div "13 14 15 16 17 18 19" at bounding box center [687, 615] width 203 height 29
click at [659, 616] on span "15" at bounding box center [658, 615] width 10 height 10
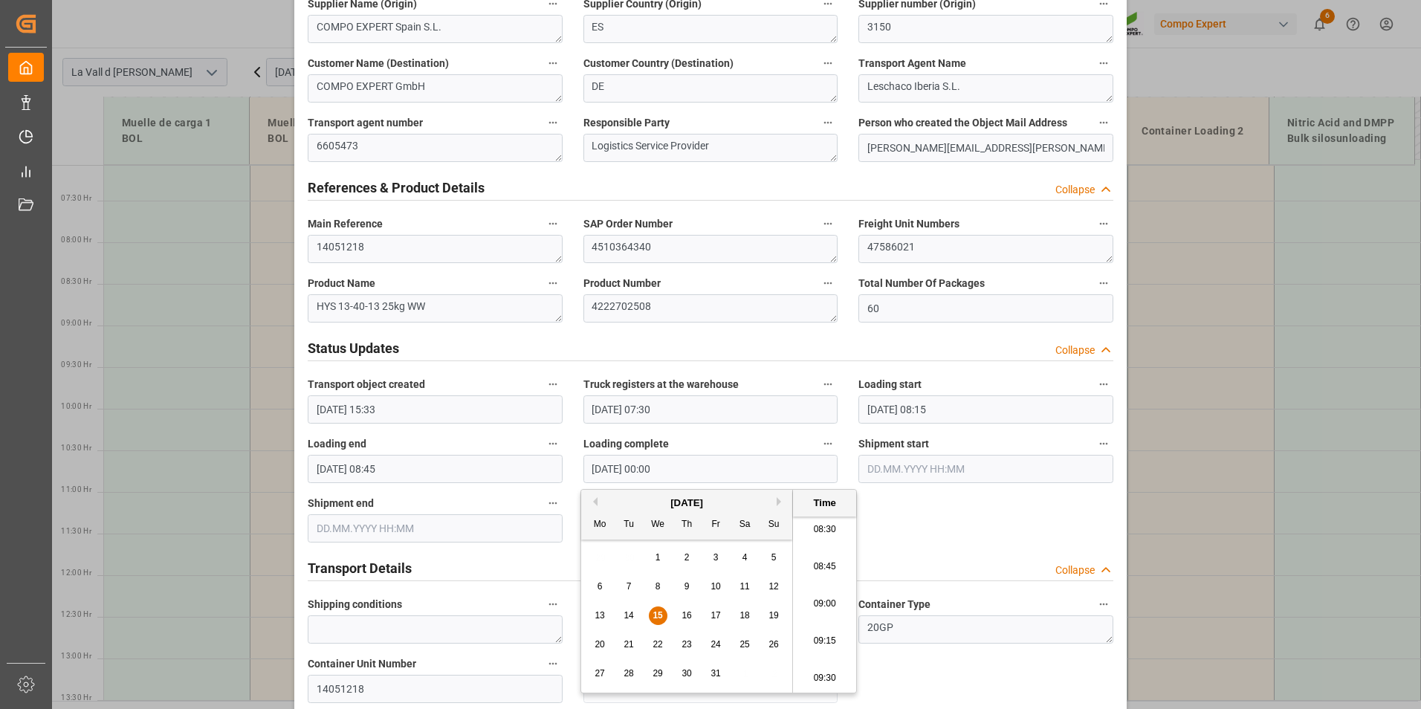
click at [827, 569] on li "08:45" at bounding box center [824, 567] width 63 height 37
type input "[DATE] 08:45"
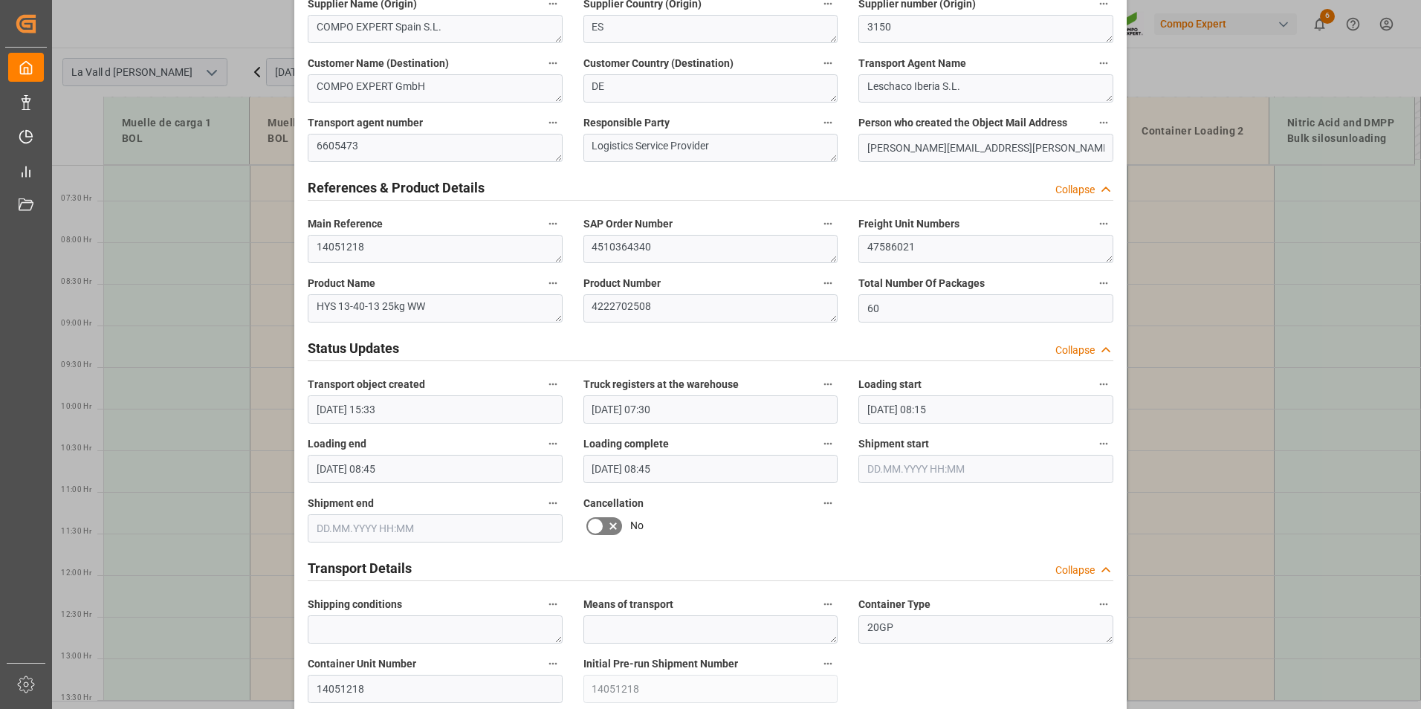
drag, startPoint x: 963, startPoint y: 471, endPoint x: 958, endPoint y: 483, distance: 13.0
click at [963, 471] on input "text" at bounding box center [986, 469] width 255 height 28
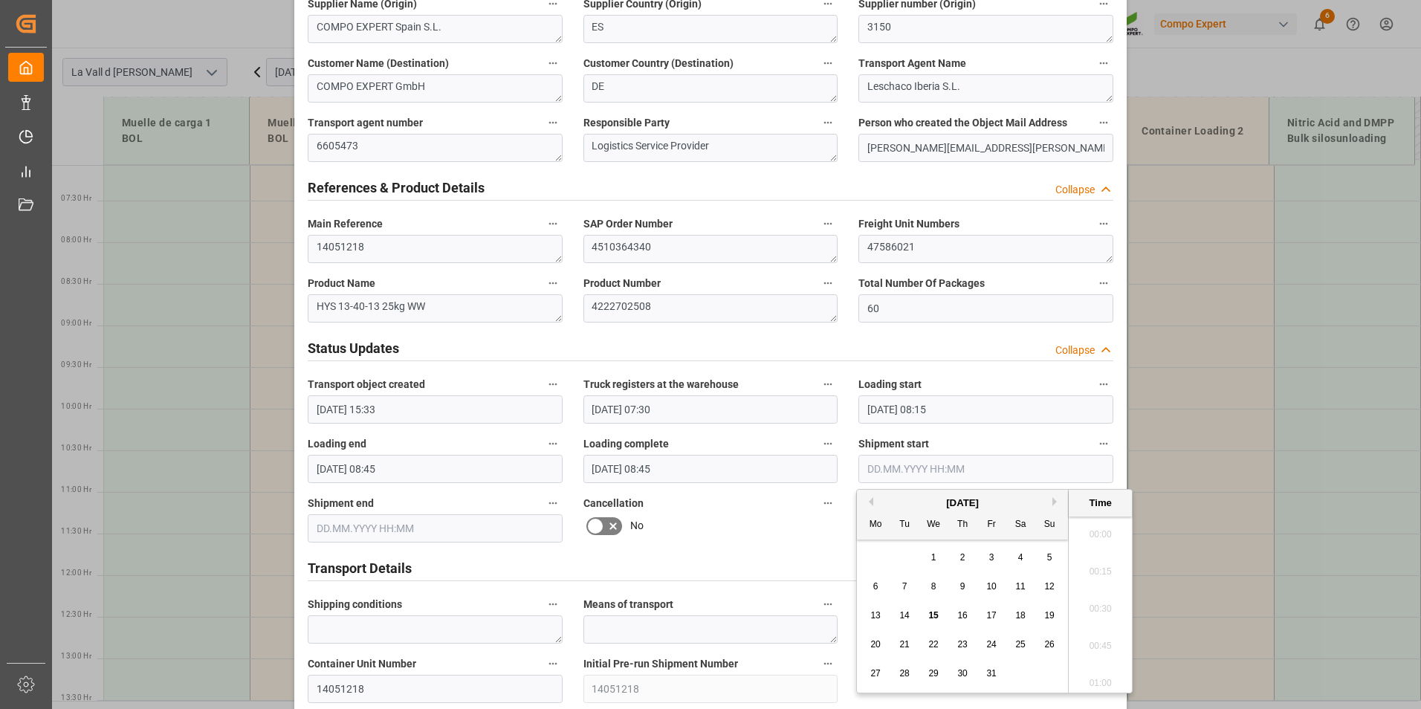
scroll to position [2384, 0]
click at [778, 545] on div "Transport object created Truck registers at the warehouse Loading start Loading…" at bounding box center [710, 428] width 827 height 1909
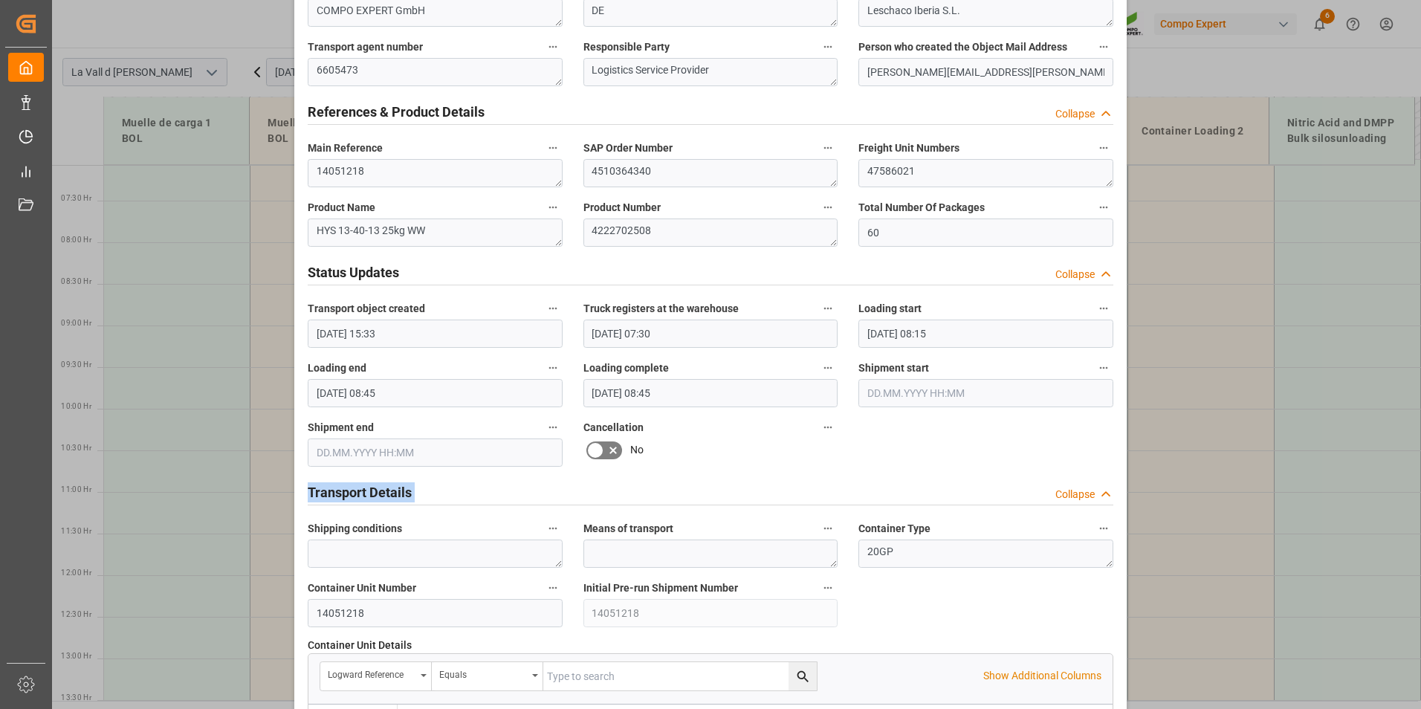
scroll to position [685, 0]
click at [877, 393] on input "text" at bounding box center [986, 395] width 255 height 28
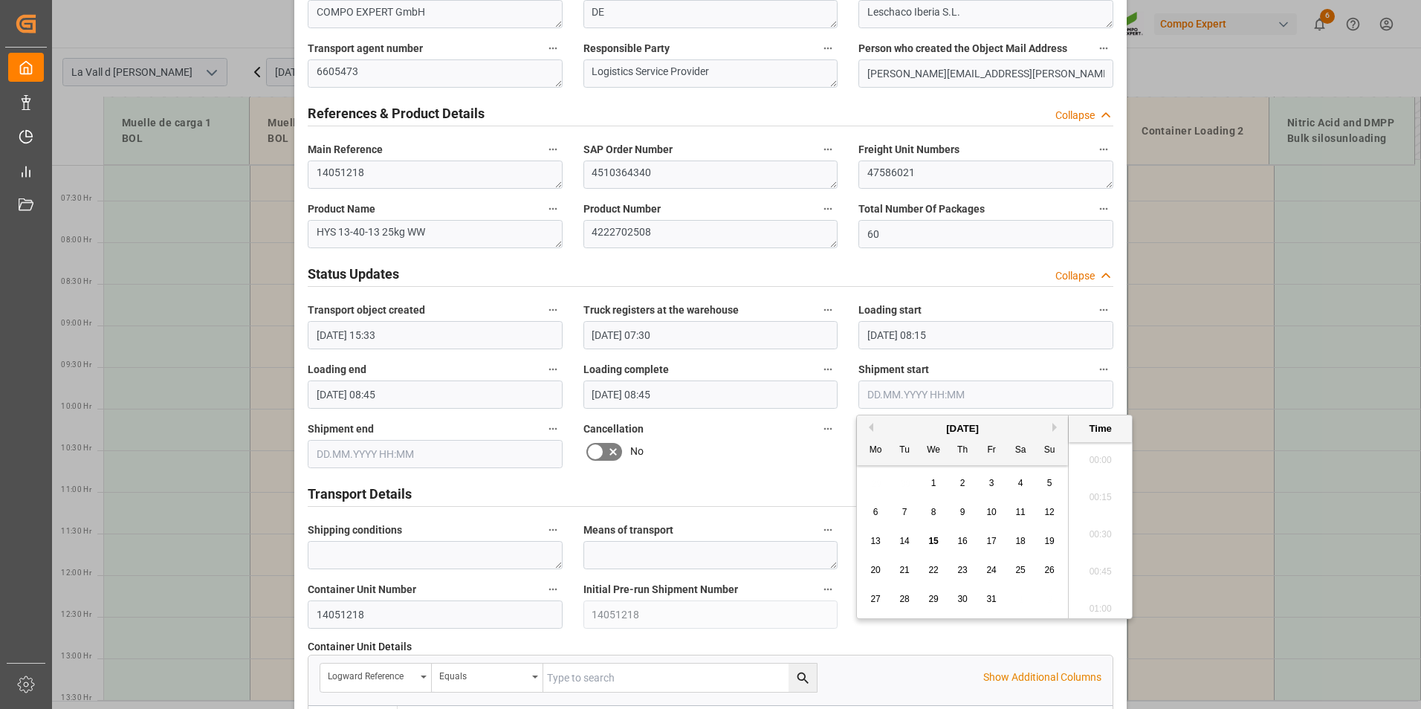
scroll to position [2384, 0]
click at [929, 543] on span "15" at bounding box center [934, 541] width 10 height 10
click at [1091, 499] on li "08:45" at bounding box center [1100, 492] width 63 height 37
type input "[DATE] 08:45"
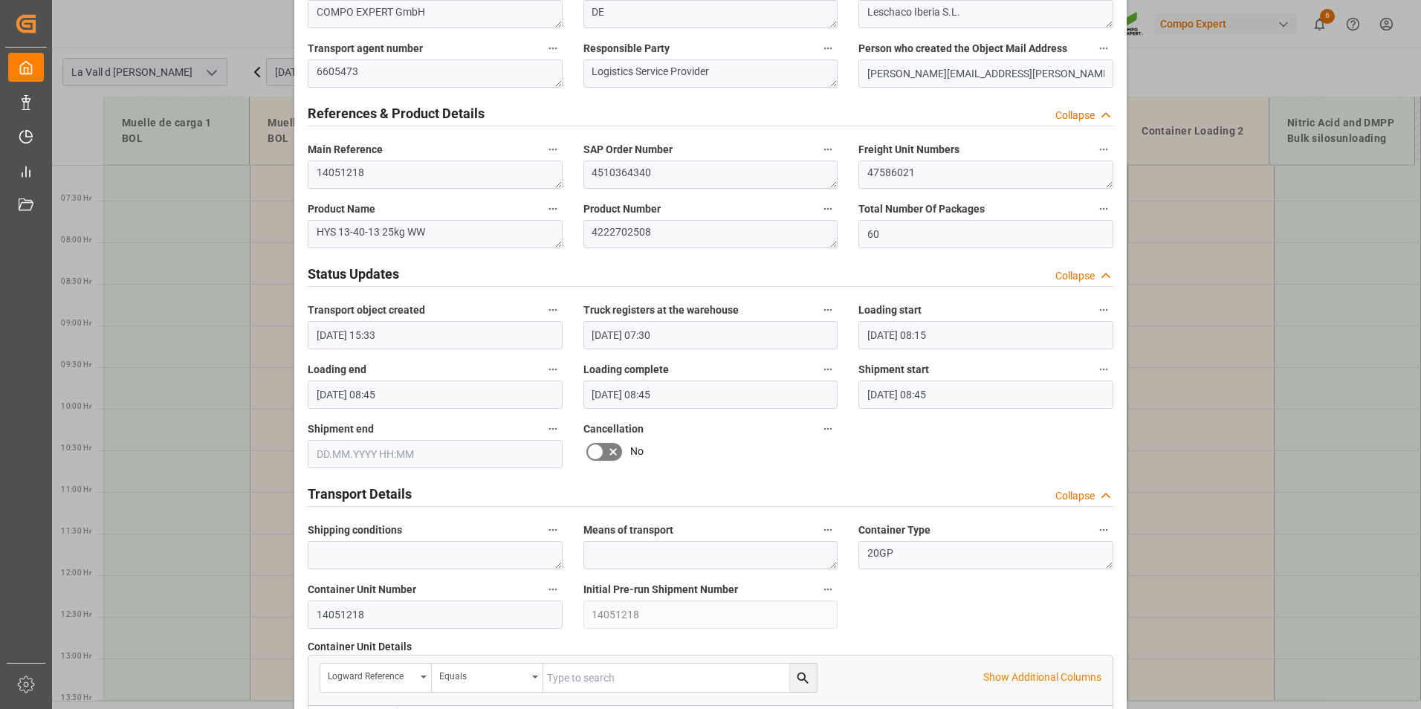
click at [927, 457] on div "Transport object created Truck registers at the warehouse Loading start Loading…" at bounding box center [710, 354] width 827 height 1909
click at [822, 429] on icon "button" at bounding box center [828, 429] width 12 height 12
click at [793, 431] on div at bounding box center [710, 354] width 1421 height 709
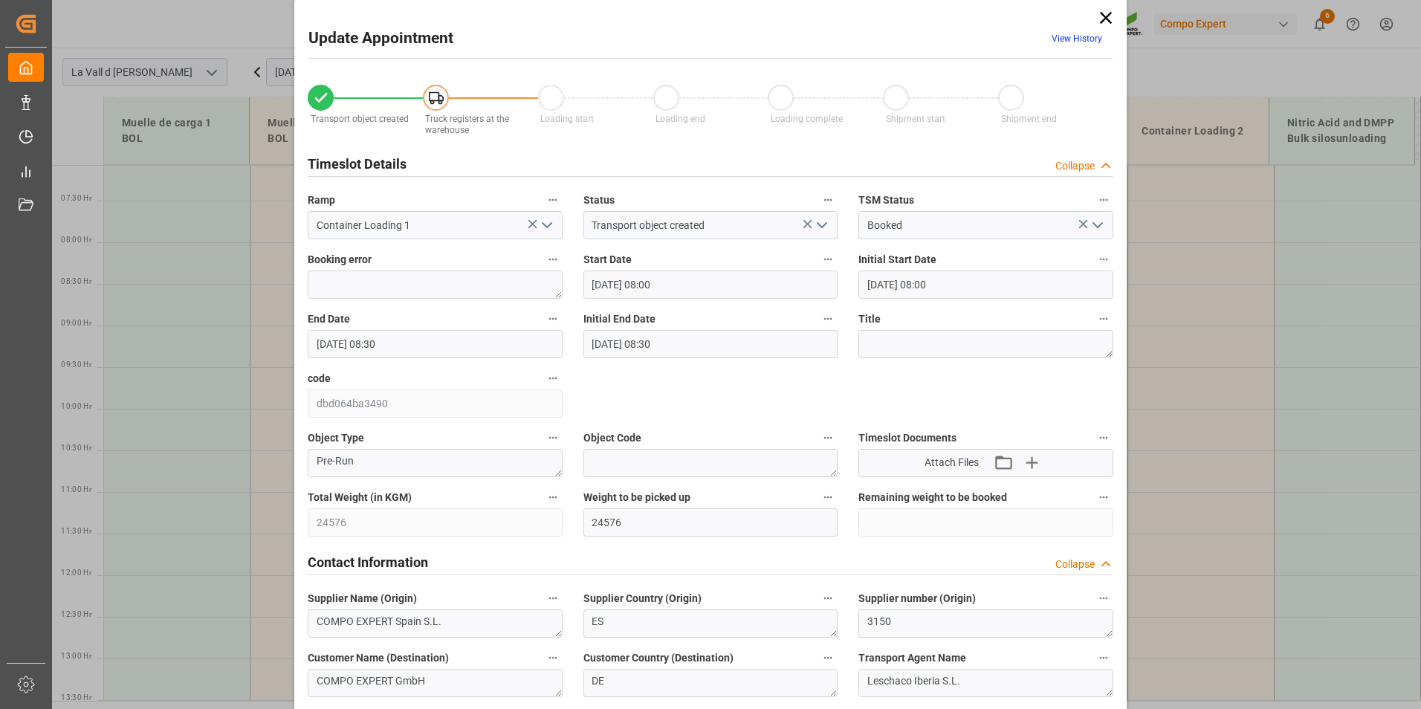
scroll to position [0, 0]
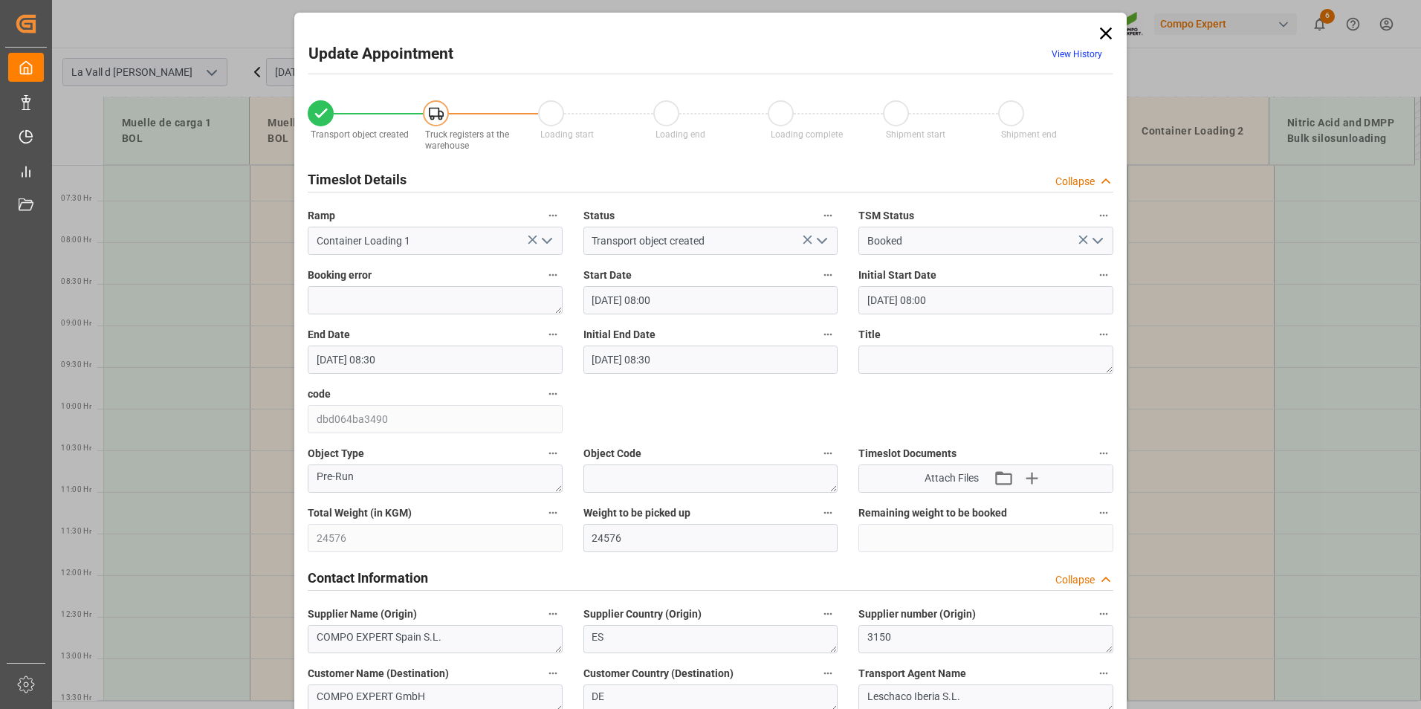
click at [821, 243] on icon "open menu" at bounding box center [822, 241] width 18 height 18
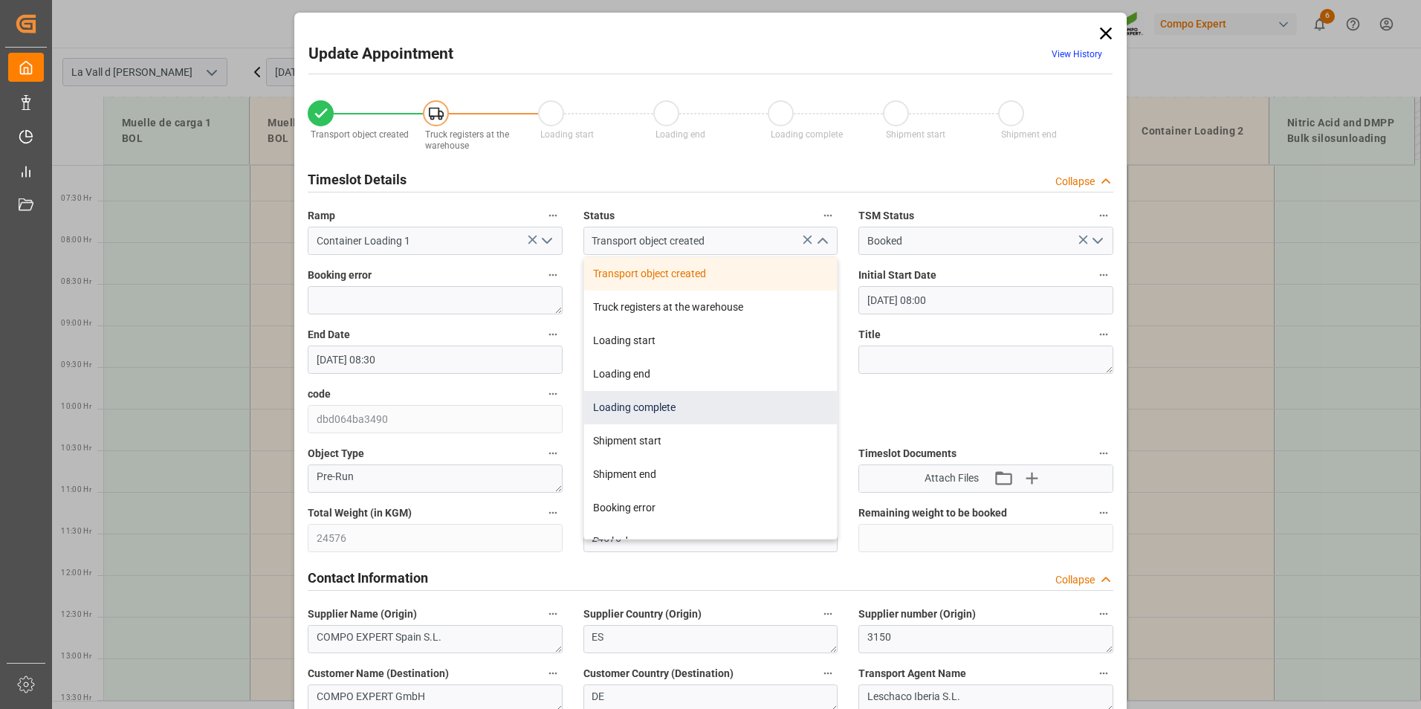
click at [632, 411] on div "Loading complete" at bounding box center [711, 407] width 254 height 33
type input "Loading complete"
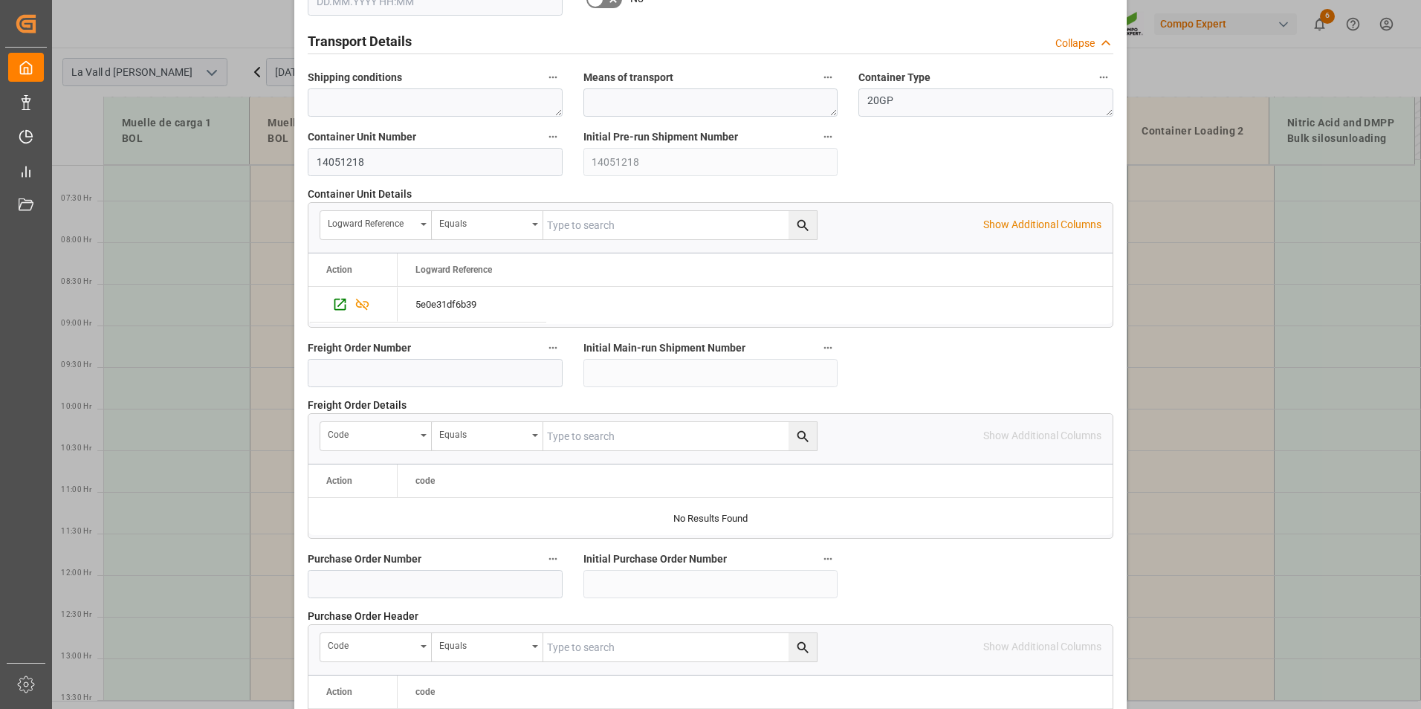
scroll to position [1354, 0]
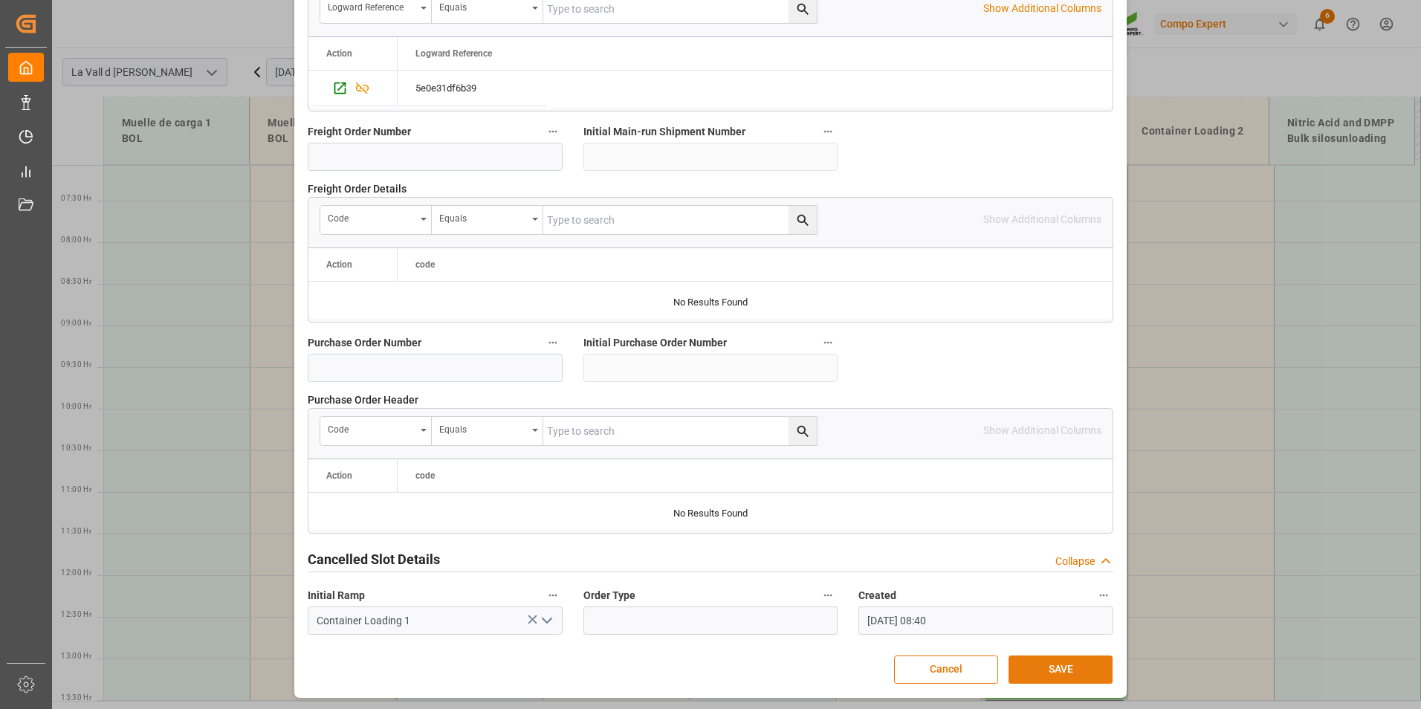
drag, startPoint x: 1076, startPoint y: 667, endPoint x: 1084, endPoint y: 671, distance: 9.3
click at [1075, 667] on button "SAVE" at bounding box center [1061, 670] width 104 height 28
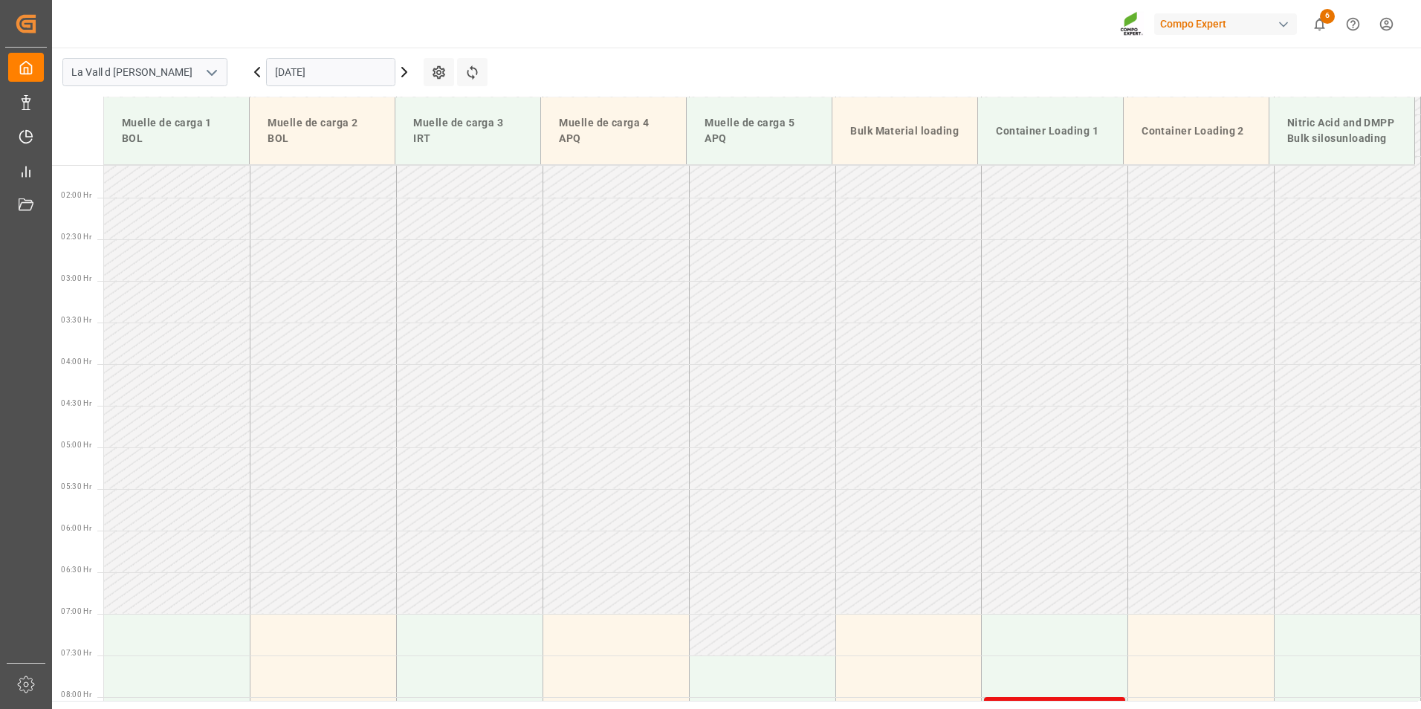
scroll to position [0, 0]
